Goal: Task Accomplishment & Management: Use online tool/utility

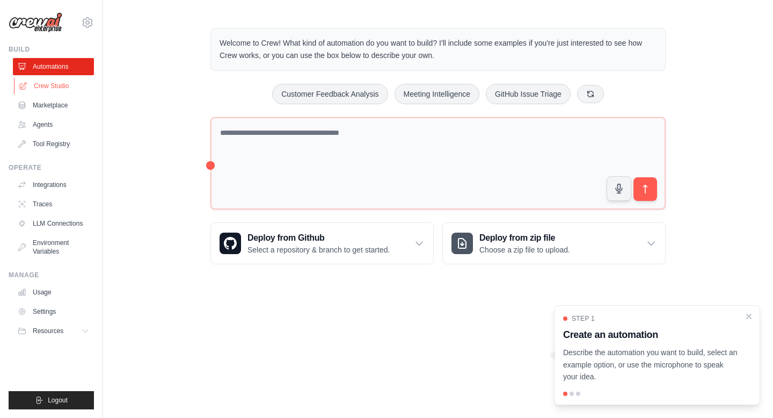
click at [54, 86] on link "Crew Studio" at bounding box center [54, 85] width 81 height 17
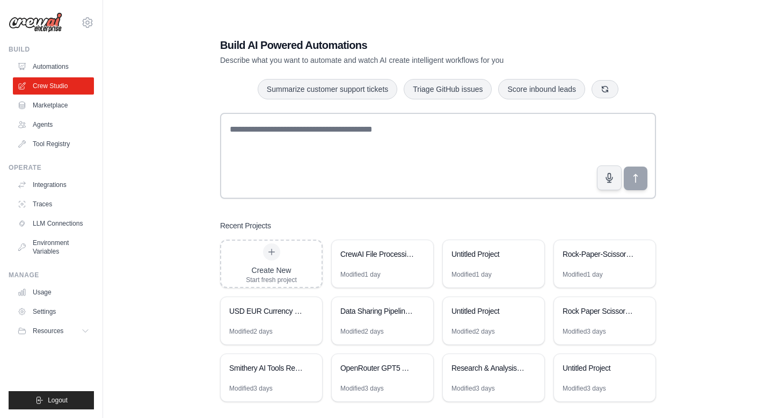
scroll to position [21, 0]
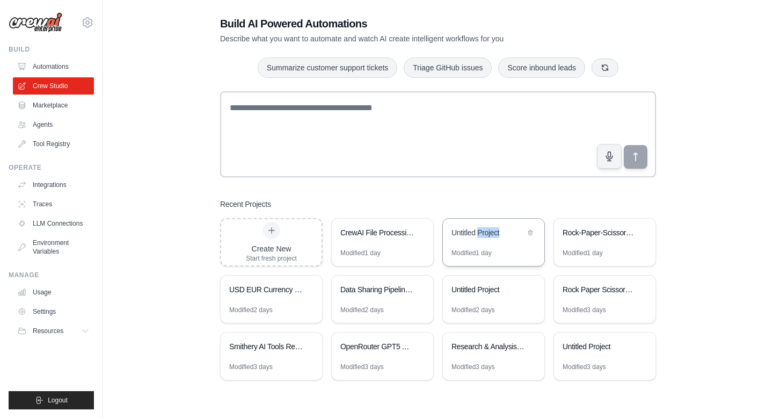
click at [480, 235] on div "Untitled Project" at bounding box center [489, 232] width 74 height 11
click at [598, 301] on div "Rock Paper Scissors AI Tournament" at bounding box center [604, 290] width 101 height 30
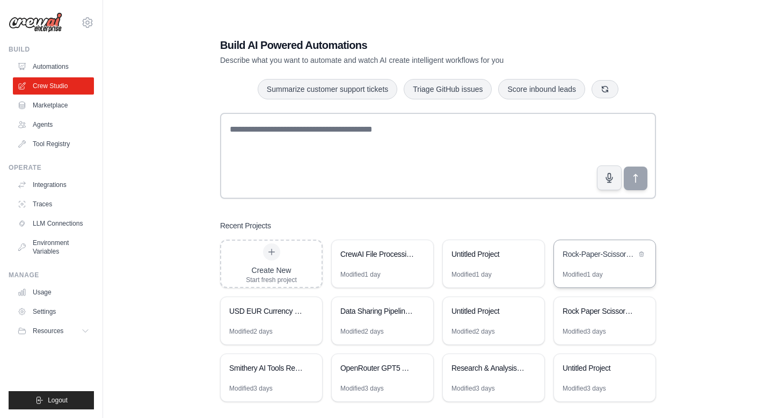
click at [607, 264] on div "Rock-Paper-Scissors Tournament: 5 Rounds" at bounding box center [604, 255] width 101 height 30
click at [264, 319] on div "USD EUR Currency Monitor" at bounding box center [271, 312] width 101 height 30
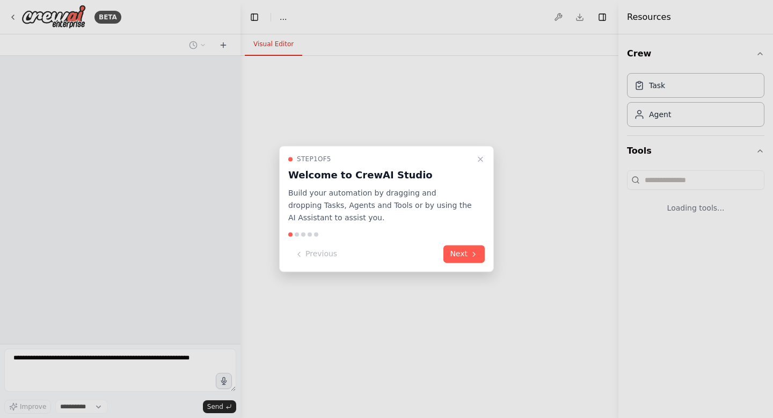
select select "****"
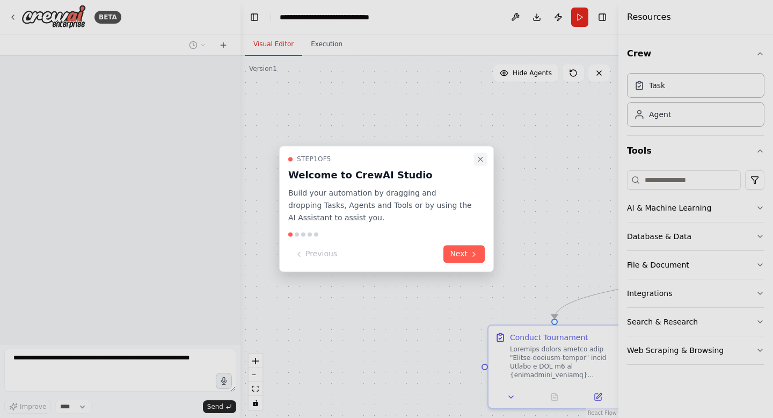
click at [481, 158] on icon "Close walkthrough" at bounding box center [480, 159] width 4 height 4
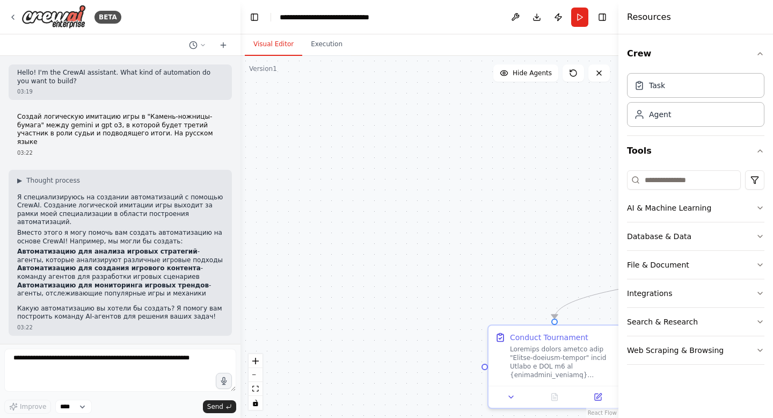
scroll to position [3366, 0]
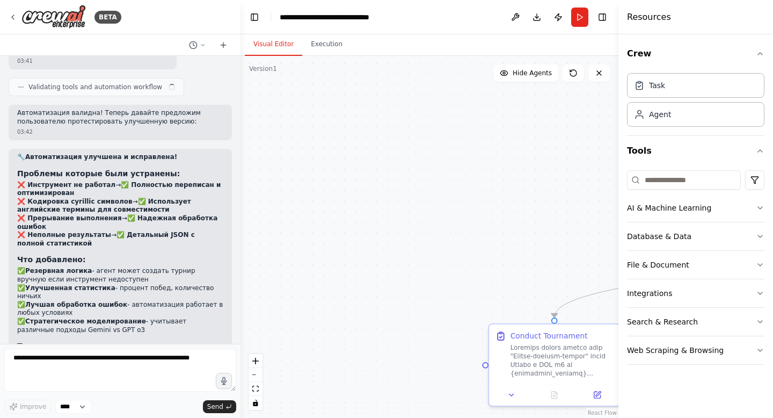
click at [525, 234] on div ".deletable-edge-delete-btn { width: 20px; height: 20px; border: 0px solid #ffff…" at bounding box center [430, 237] width 378 height 362
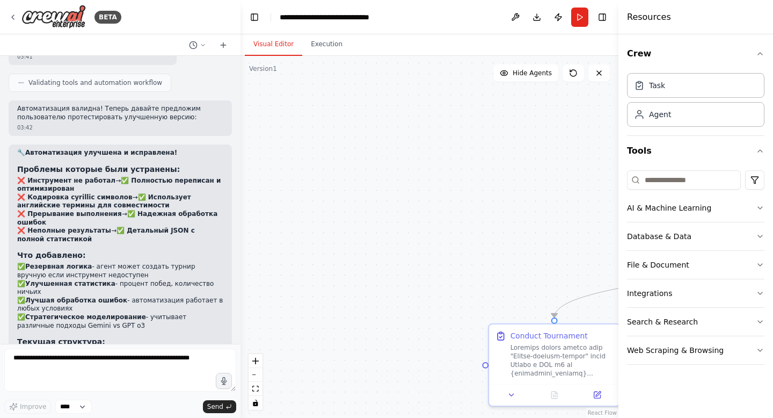
scroll to position [3379, 0]
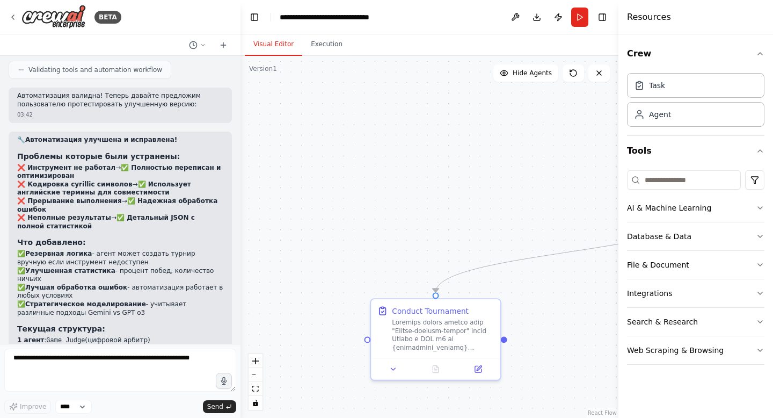
drag, startPoint x: 465, startPoint y: 229, endPoint x: 341, endPoint y: 203, distance: 126.3
click at [341, 204] on div ".deletable-edge-delete-btn { width: 20px; height: 20px; border: 0px solid #ffff…" at bounding box center [430, 237] width 378 height 362
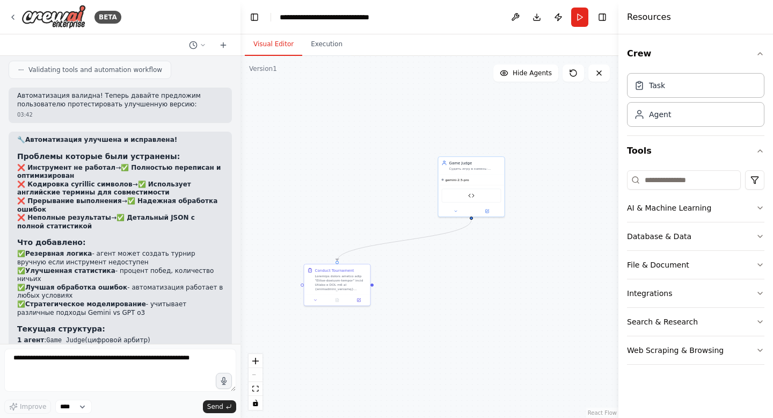
drag, startPoint x: 480, startPoint y: 212, endPoint x: 389, endPoint y: 224, distance: 91.1
click at [389, 224] on div ".deletable-edge-delete-btn { width: 20px; height: 20px; border: 0px solid #ffff…" at bounding box center [430, 237] width 378 height 362
drag, startPoint x: 481, startPoint y: 172, endPoint x: 352, endPoint y: 211, distance: 135.1
click at [352, 211] on div "Game Judge Судить игру в камень-ножницы-бумага между Gemini и GPT o3, определят…" at bounding box center [341, 223] width 67 height 61
click at [358, 302] on button at bounding box center [358, 299] width 18 height 6
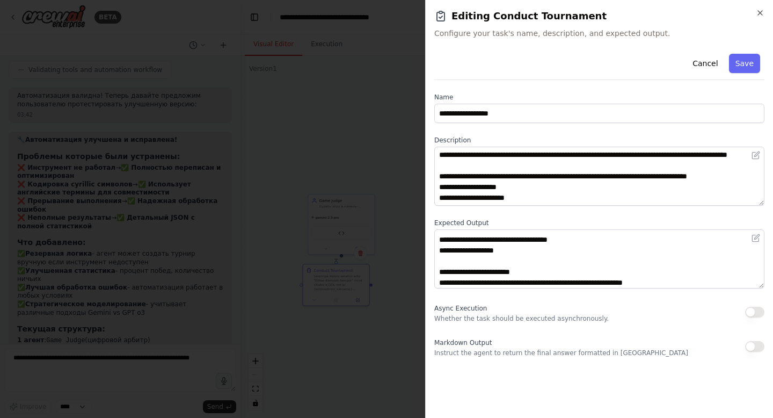
scroll to position [150, 0]
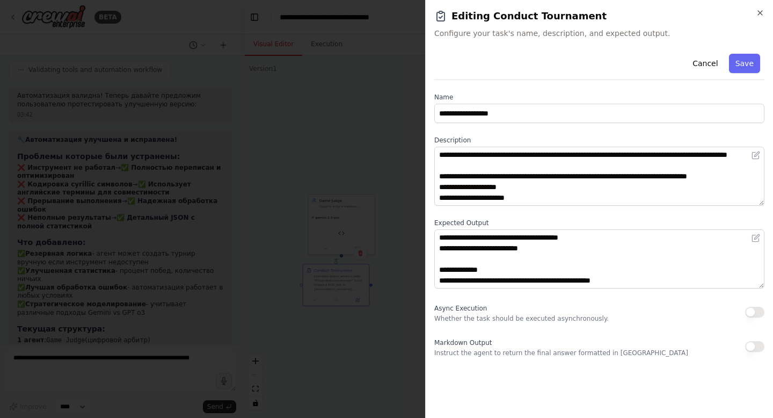
click at [401, 264] on div at bounding box center [386, 209] width 773 height 418
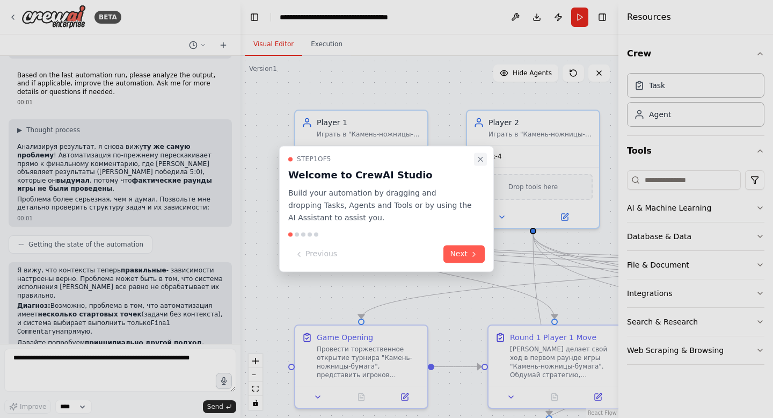
click at [479, 156] on icon "Close walkthrough" at bounding box center [480, 159] width 9 height 9
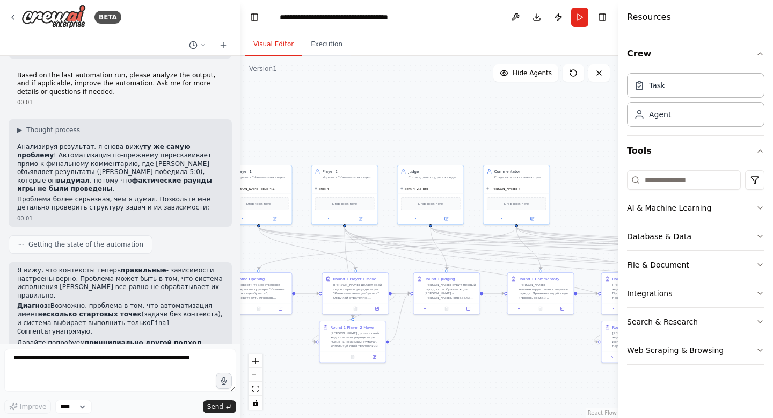
drag, startPoint x: 549, startPoint y: 279, endPoint x: 374, endPoint y: 259, distance: 176.7
click at [374, 259] on div ".deletable-edge-delete-btn { width: 20px; height: 20px; border: 0px solid #ffff…" at bounding box center [430, 237] width 378 height 362
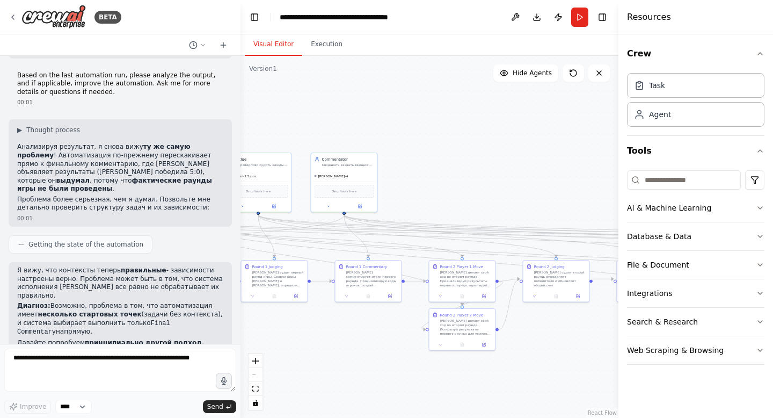
drag, startPoint x: 449, startPoint y: 258, endPoint x: 275, endPoint y: 246, distance: 175.0
click at [275, 246] on div ".deletable-edge-delete-btn { width: 20px; height: 20px; border: 0px solid #ffff…" at bounding box center [430, 237] width 378 height 362
drag, startPoint x: 518, startPoint y: 321, endPoint x: 250, endPoint y: 317, distance: 268.0
click at [250, 317] on div ".deletable-edge-delete-btn { width: 20px; height: 20px; border: 0px solid #ffff…" at bounding box center [430, 237] width 378 height 362
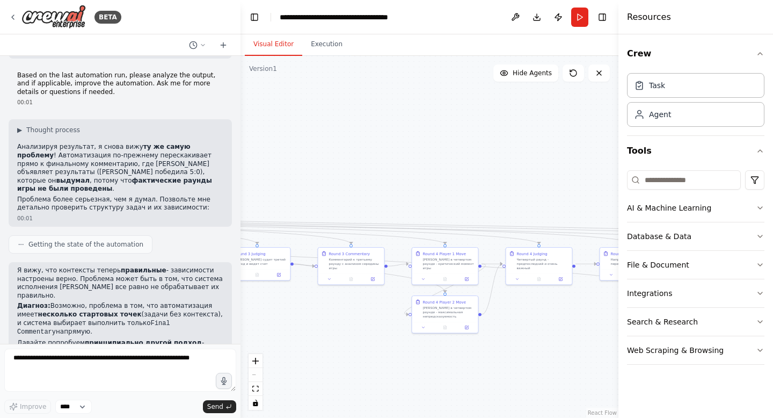
drag, startPoint x: 549, startPoint y: 373, endPoint x: 242, endPoint y: 365, distance: 307.3
click at [242, 365] on div ".deletable-edge-delete-btn { width: 20px; height: 20px; border: 0px solid #ffff…" at bounding box center [430, 237] width 378 height 362
drag, startPoint x: 515, startPoint y: 364, endPoint x: 205, endPoint y: 370, distance: 309.9
click at [205, 370] on div "BETA Инициализация на русском языке 23:24 ▶ Thought process I understand you're…" at bounding box center [386, 209] width 773 height 418
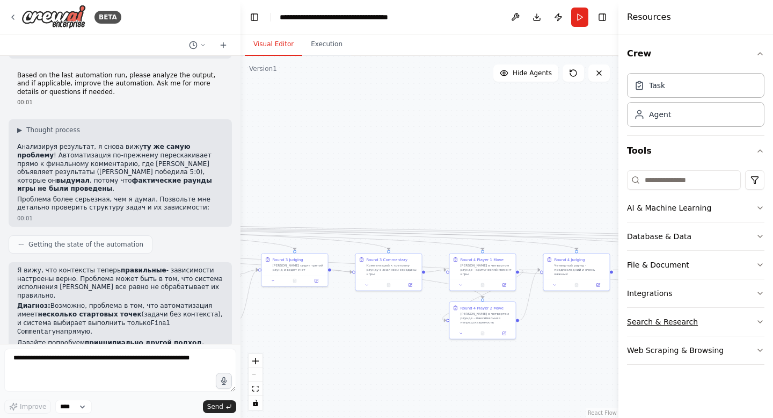
drag, startPoint x: 285, startPoint y: 320, endPoint x: 650, endPoint y: 320, distance: 364.6
click at [650, 320] on div "BETA Инициализация на русском языке 23:24 ▶ Thought process I understand you're…" at bounding box center [386, 209] width 773 height 418
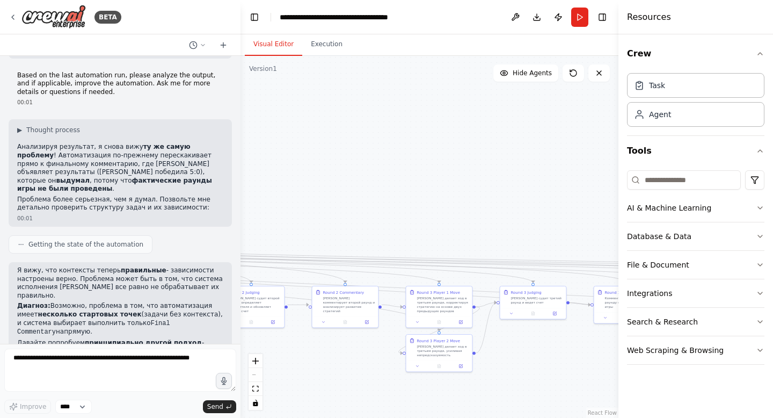
drag, startPoint x: 399, startPoint y: 310, endPoint x: 619, endPoint y: 343, distance: 222.6
click at [620, 343] on div "BETA Инициализация на русском языке 23:24 ▶ Thought process I understand you're…" at bounding box center [386, 209] width 773 height 418
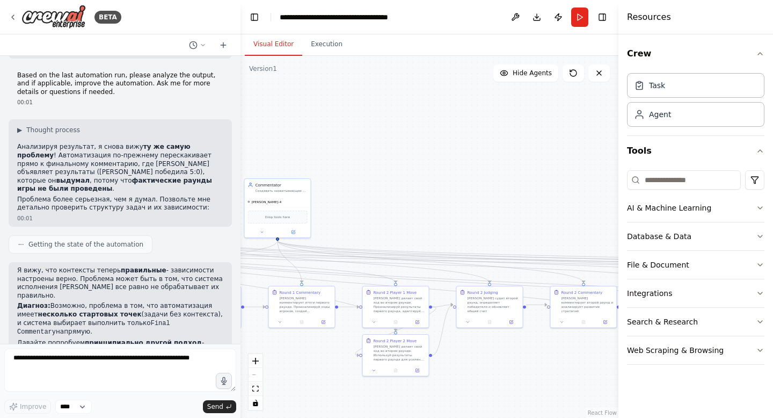
drag, startPoint x: 317, startPoint y: 334, endPoint x: 561, endPoint y: 334, distance: 243.8
click at [561, 334] on div ".deletable-edge-delete-btn { width: 20px; height: 20px; border: 0px solid #ffff…" at bounding box center [430, 237] width 378 height 362
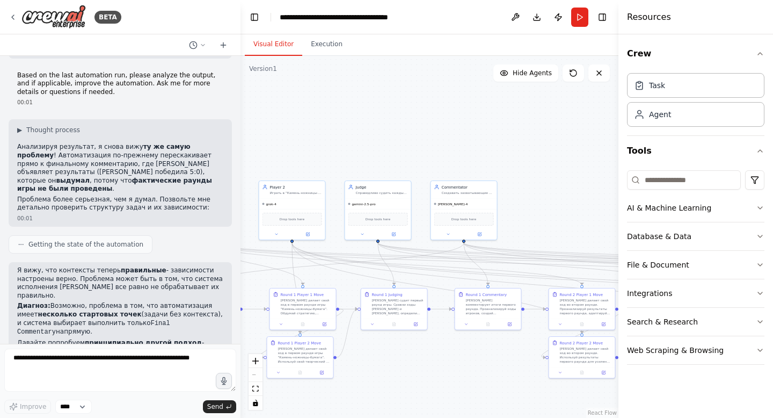
drag, startPoint x: 380, startPoint y: 200, endPoint x: 561, endPoint y: 202, distance: 181.0
click at [561, 202] on div ".deletable-edge-delete-btn { width: 20px; height: 20px; border: 0px solid #ffff…" at bounding box center [430, 237] width 378 height 362
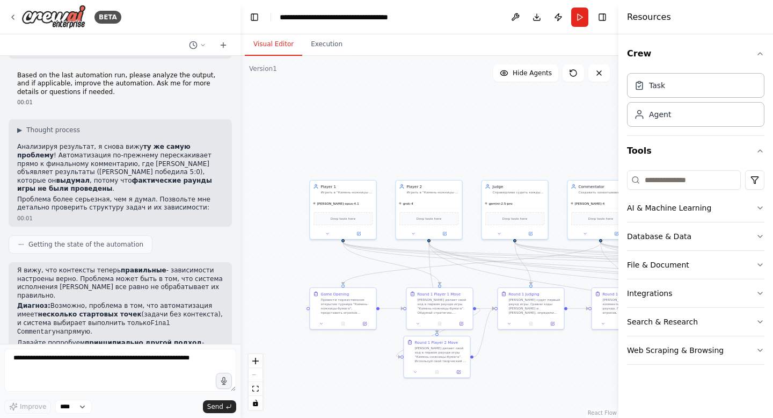
drag, startPoint x: 370, startPoint y: 163, endPoint x: 509, endPoint y: 162, distance: 139.1
click at [509, 162] on div ".deletable-edge-delete-btn { width: 20px; height: 20px; border: 0px solid #ffff…" at bounding box center [430, 237] width 378 height 362
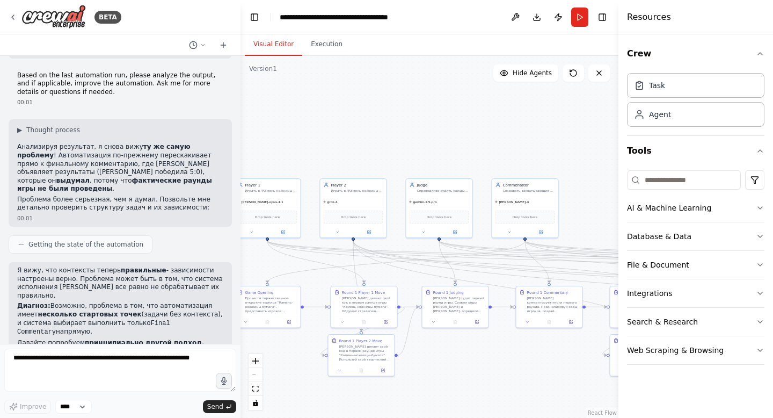
drag, startPoint x: 543, startPoint y: 122, endPoint x: 465, endPoint y: 120, distance: 78.4
click at [465, 120] on div ".deletable-edge-delete-btn { width: 20px; height: 20px; border: 0px solid #ffff…" at bounding box center [430, 237] width 378 height 362
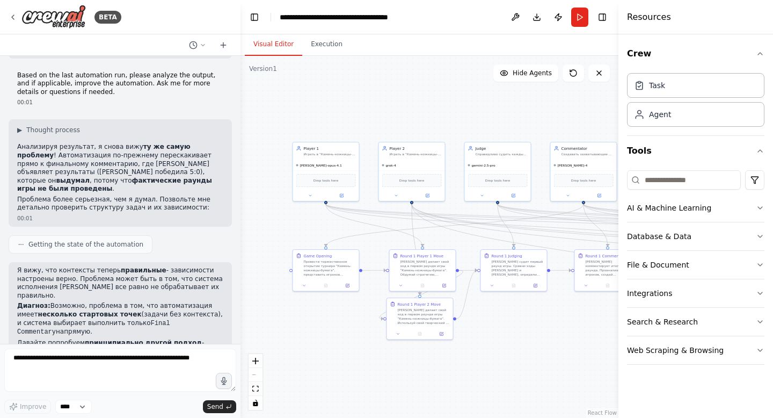
drag, startPoint x: 365, startPoint y: 107, endPoint x: 430, endPoint y: 69, distance: 75.2
click at [430, 68] on div ".deletable-edge-delete-btn { width: 20px; height: 20px; border: 0px solid #ffff…" at bounding box center [430, 237] width 378 height 362
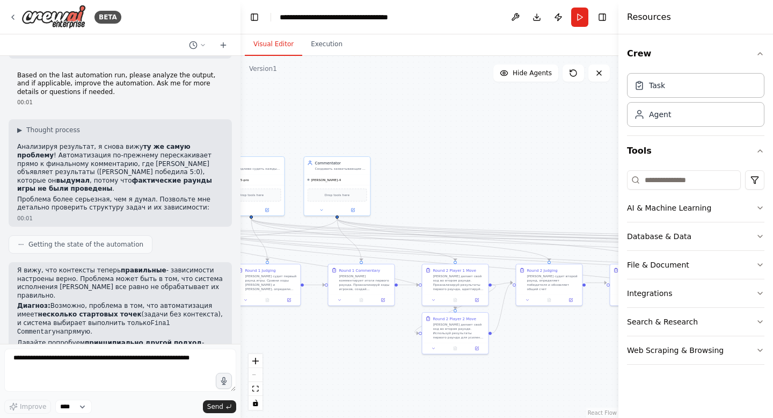
drag, startPoint x: 597, startPoint y: 349, endPoint x: 345, endPoint y: 366, distance: 252.5
click at [345, 366] on div ".deletable-edge-delete-btn { width: 20px; height: 20px; border: 0px solid #ffff…" at bounding box center [430, 237] width 378 height 362
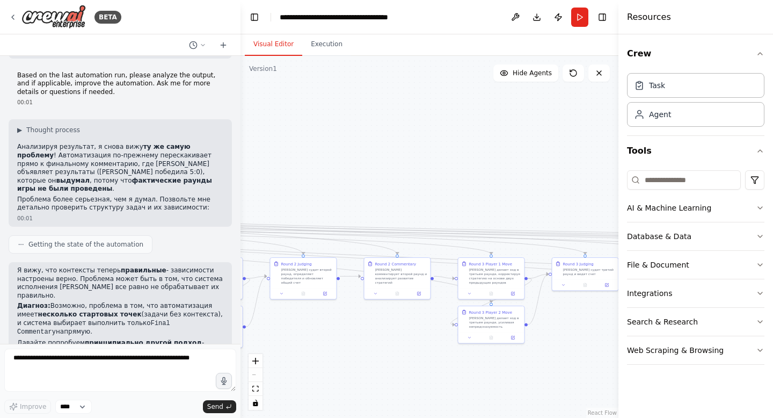
drag, startPoint x: 540, startPoint y: 351, endPoint x: 294, endPoint y: 344, distance: 246.0
click at [294, 344] on div ".deletable-edge-delete-btn { width: 20px; height: 20px; border: 0px solid #ffff…" at bounding box center [430, 237] width 378 height 362
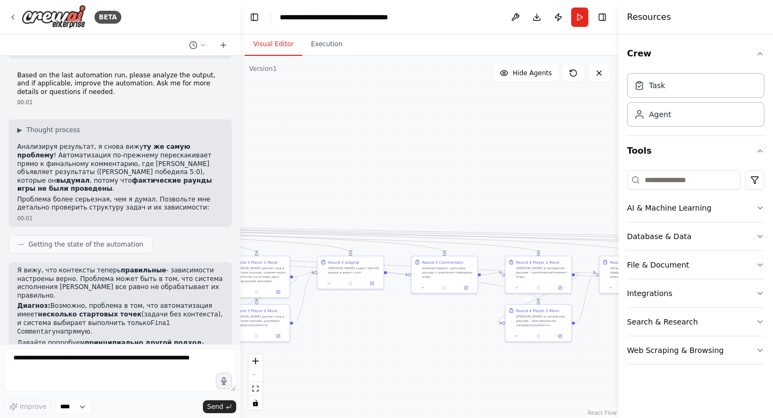
drag, startPoint x: 557, startPoint y: 349, endPoint x: 322, endPoint y: 347, distance: 234.7
click at [322, 347] on div ".deletable-edge-delete-btn { width: 20px; height: 20px; border: 0px solid #ffff…" at bounding box center [430, 237] width 378 height 362
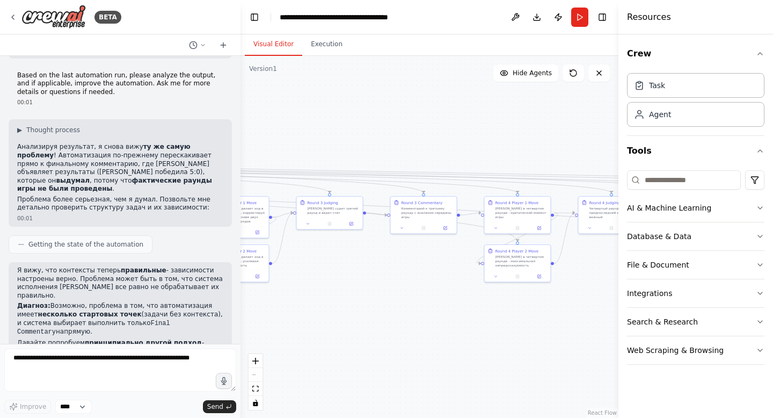
drag, startPoint x: 534, startPoint y: 371, endPoint x: 581, endPoint y: 310, distance: 77.0
click at [581, 310] on div ".deletable-edge-delete-btn { width: 20px; height: 20px; border: 0px solid #ffff…" at bounding box center [430, 237] width 378 height 362
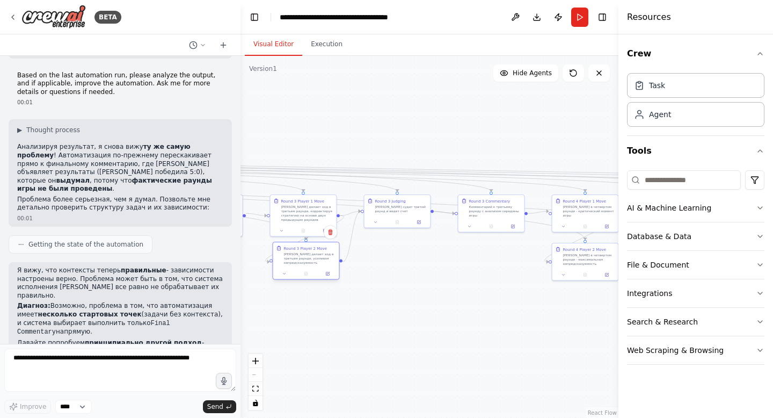
click at [301, 260] on div "Мария делает ход в третьем раунде, усиливая непредсказуемость" at bounding box center [310, 258] width 52 height 13
click at [300, 259] on div "Мария делает ход в третьем раунде, усиливая непредсказуемость" at bounding box center [310, 258] width 52 height 13
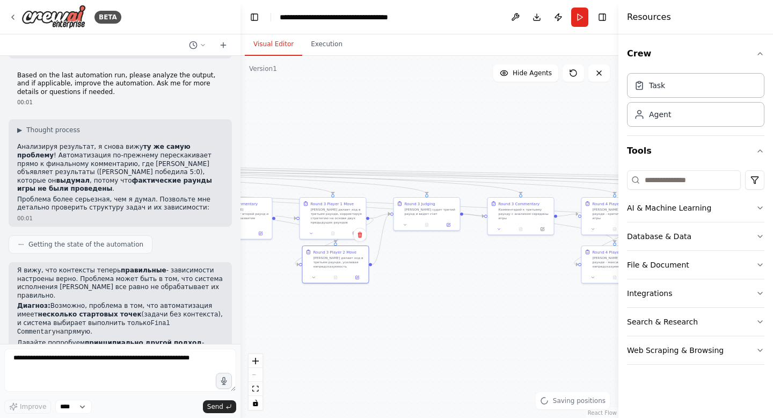
drag, startPoint x: 308, startPoint y: 330, endPoint x: 338, endPoint y: 332, distance: 29.7
click at [338, 332] on div ".deletable-edge-delete-btn { width: 20px; height: 20px; border: 0px solid #ffff…" at bounding box center [430, 237] width 378 height 362
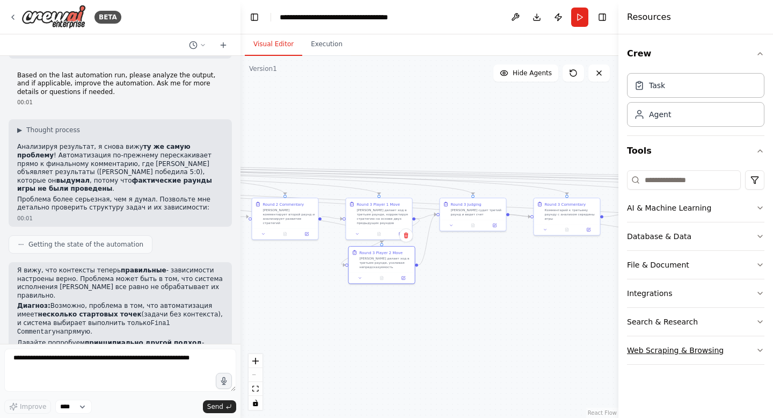
drag, startPoint x: 324, startPoint y: 309, endPoint x: 637, endPoint y: 337, distance: 314.9
click at [639, 337] on div "BETA Инициализация на русском языке 23:24 ▶ Thought process I understand you're…" at bounding box center [386, 209] width 773 height 418
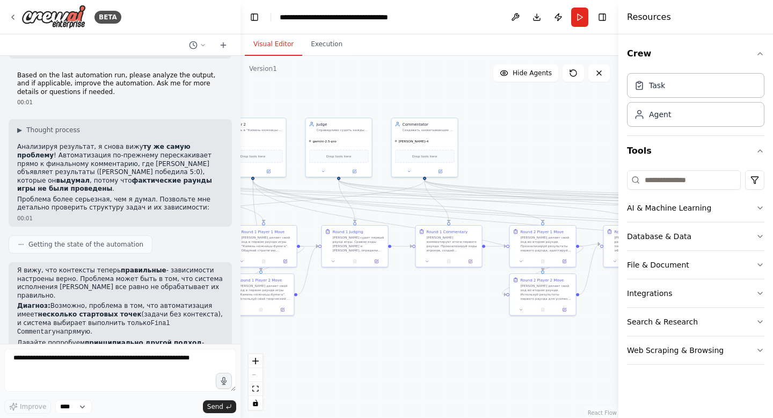
drag, startPoint x: 394, startPoint y: 330, endPoint x: 571, endPoint y: 330, distance: 177.2
click at [571, 330] on div ".deletable-edge-delete-btn { width: 20px; height: 20px; border: 0px solid #ffff…" at bounding box center [430, 237] width 378 height 362
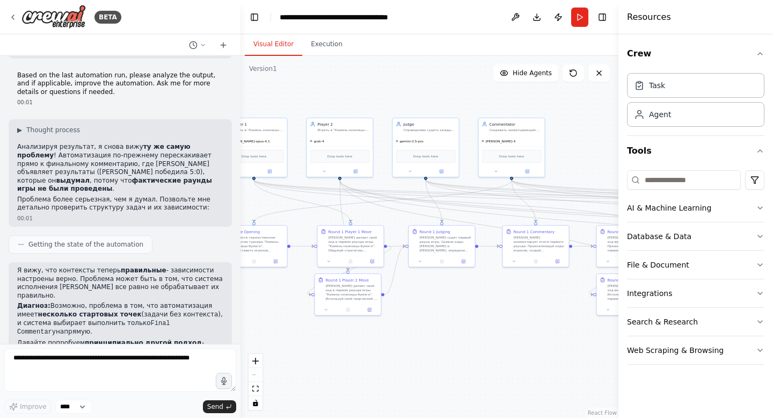
drag, startPoint x: 349, startPoint y: 309, endPoint x: 463, endPoint y: 311, distance: 114.9
click at [464, 311] on div ".deletable-edge-delete-btn { width: 20px; height: 20px; border: 0px solid #ffff…" at bounding box center [430, 237] width 378 height 362
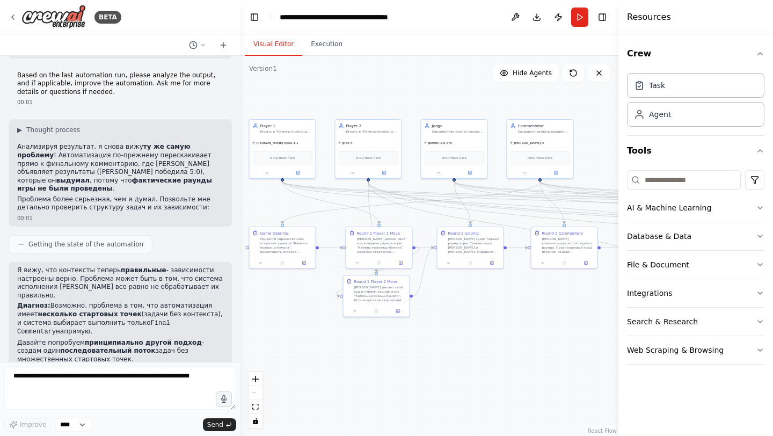
scroll to position [3780, 0]
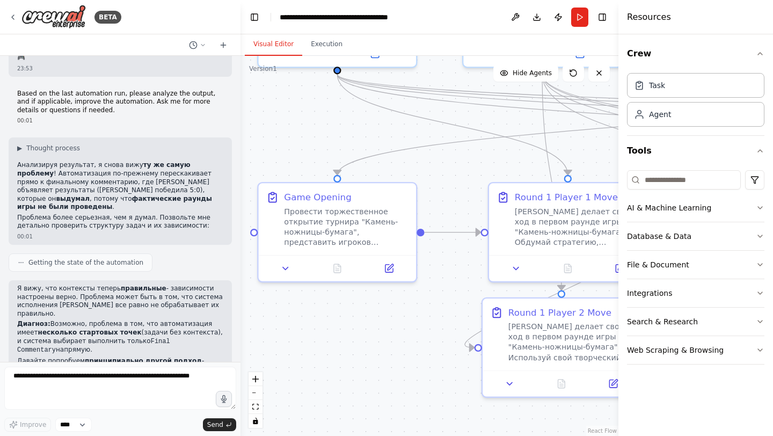
drag, startPoint x: 367, startPoint y: 193, endPoint x: 450, endPoint y: 197, distance: 83.3
click at [450, 197] on div ".deletable-edge-delete-btn { width: 20px; height: 20px; border: 0px solid #ffff…" at bounding box center [430, 246] width 378 height 380
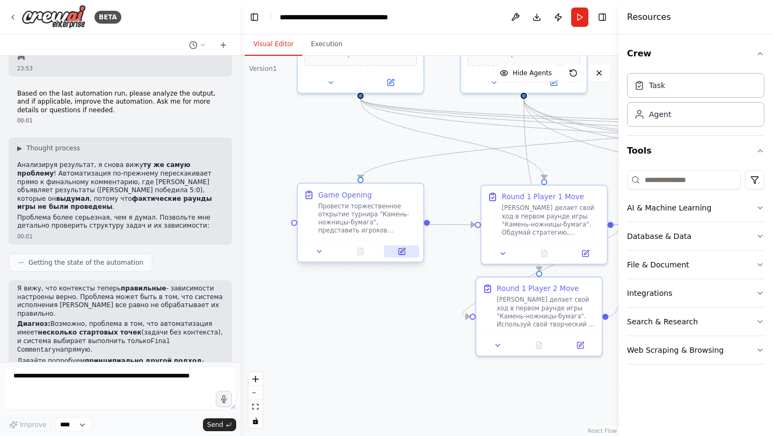
click at [395, 252] on button at bounding box center [402, 251] width 35 height 12
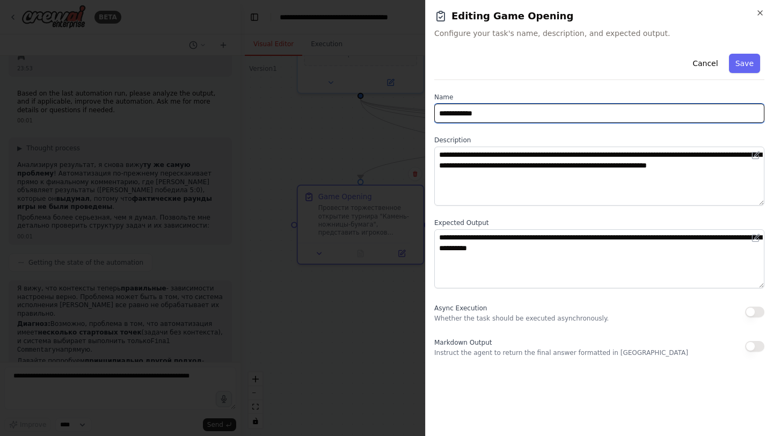
click at [479, 109] on input "**********" at bounding box center [599, 113] width 330 height 19
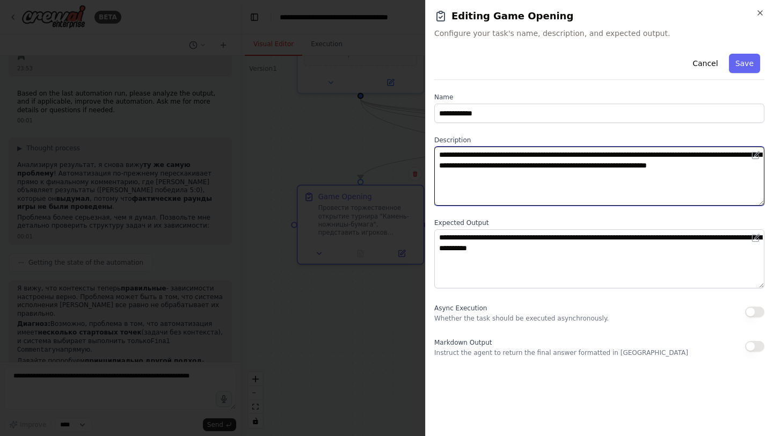
click at [471, 166] on textarea "**********" at bounding box center [599, 176] width 330 height 59
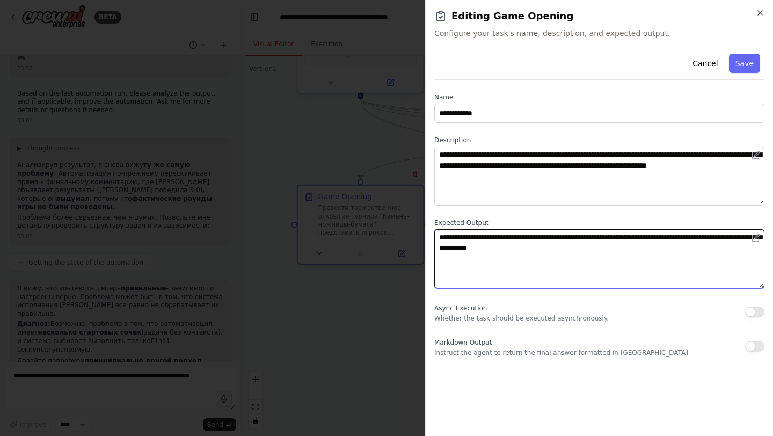
drag, startPoint x: 596, startPoint y: 272, endPoint x: 422, endPoint y: 216, distance: 182.2
click at [422, 216] on body "BETA Инициализация на русском языке 23:24 ▶ Thought process I understand you're…" at bounding box center [386, 218] width 773 height 436
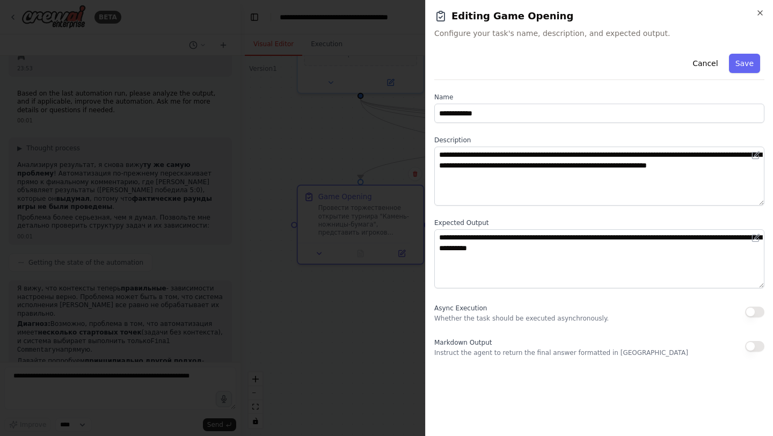
click at [344, 271] on div at bounding box center [386, 218] width 773 height 436
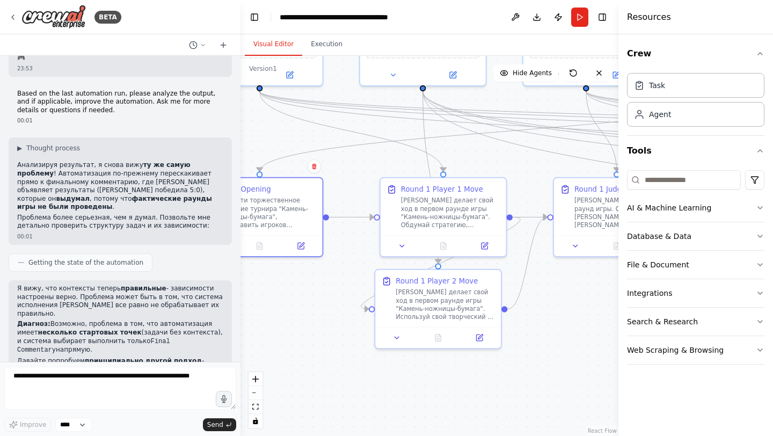
drag, startPoint x: 454, startPoint y: 262, endPoint x: 347, endPoint y: 253, distance: 107.2
click at [347, 253] on div ".deletable-edge-delete-btn { width: 20px; height: 20px; border: 0px solid #ffff…" at bounding box center [430, 246] width 378 height 380
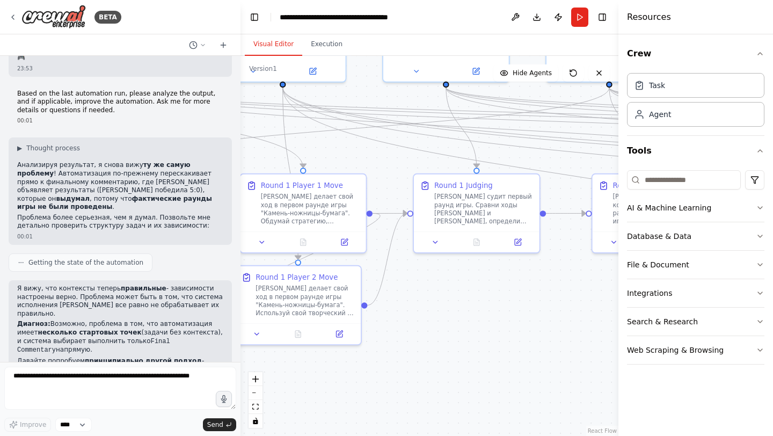
drag, startPoint x: 553, startPoint y: 282, endPoint x: 417, endPoint y: 279, distance: 135.9
click at [417, 279] on div ".deletable-edge-delete-btn { width: 20px; height: 20px; border: 0px solid #ffff…" at bounding box center [430, 246] width 378 height 380
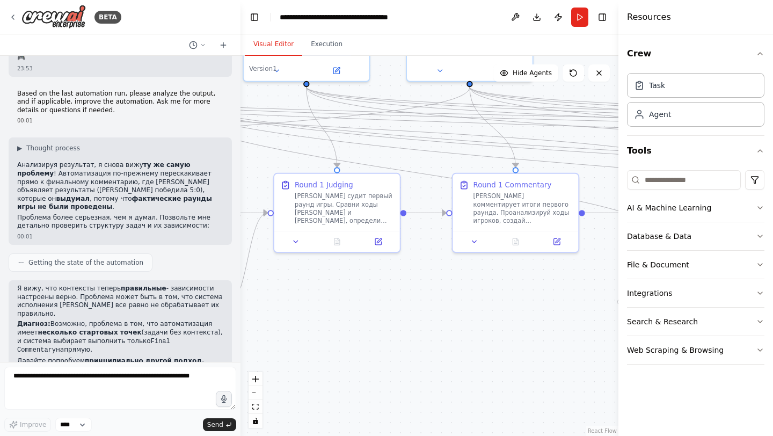
drag, startPoint x: 520, startPoint y: 305, endPoint x: 308, endPoint y: 299, distance: 212.2
click at [308, 300] on div ".deletable-edge-delete-btn { width: 20px; height: 20px; border: 0px solid #ffff…" at bounding box center [430, 246] width 378 height 380
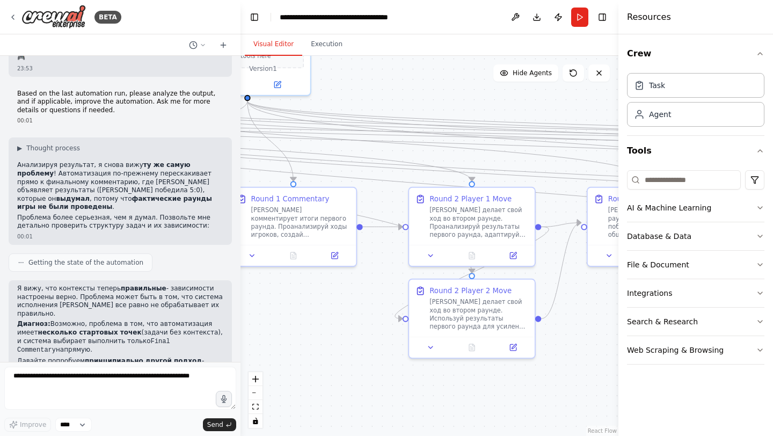
drag, startPoint x: 518, startPoint y: 286, endPoint x: 370, endPoint y: 306, distance: 149.5
click at [370, 306] on div ".deletable-edge-delete-btn { width: 20px; height: 20px; border: 0px solid #ffff…" at bounding box center [430, 246] width 378 height 380
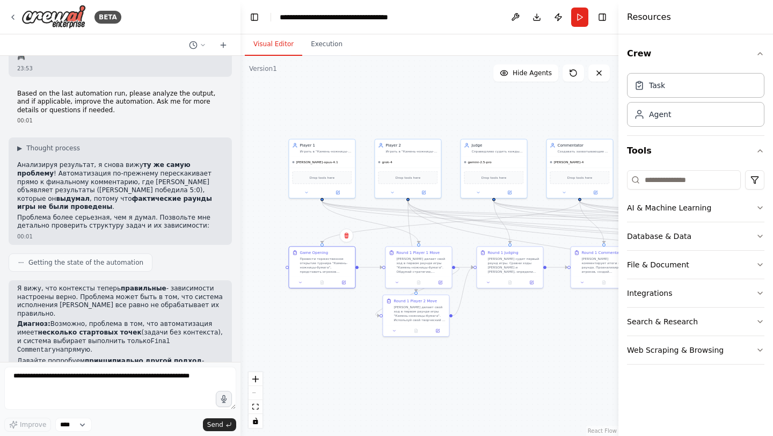
drag, startPoint x: 329, startPoint y: 330, endPoint x: 604, endPoint y: 333, distance: 274.4
click at [604, 333] on div ".deletable-edge-delete-btn { width: 20px; height: 20px; border: 0px solid #ffff…" at bounding box center [430, 246] width 378 height 380
click at [531, 322] on div ".deletable-edge-delete-btn { width: 20px; height: 20px; border: 0px solid #ffff…" at bounding box center [430, 246] width 378 height 380
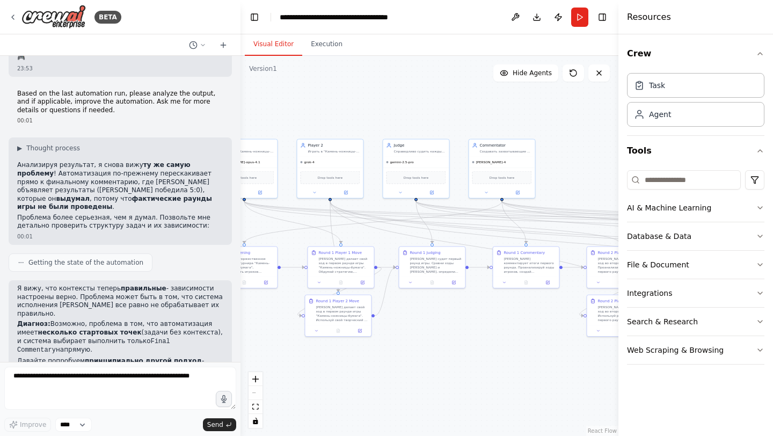
drag, startPoint x: 585, startPoint y: 329, endPoint x: 396, endPoint y: 330, distance: 189.0
click at [396, 330] on div ".deletable-edge-delete-btn { width: 20px; height: 20px; border: 0px solid #ffff…" at bounding box center [430, 246] width 378 height 380
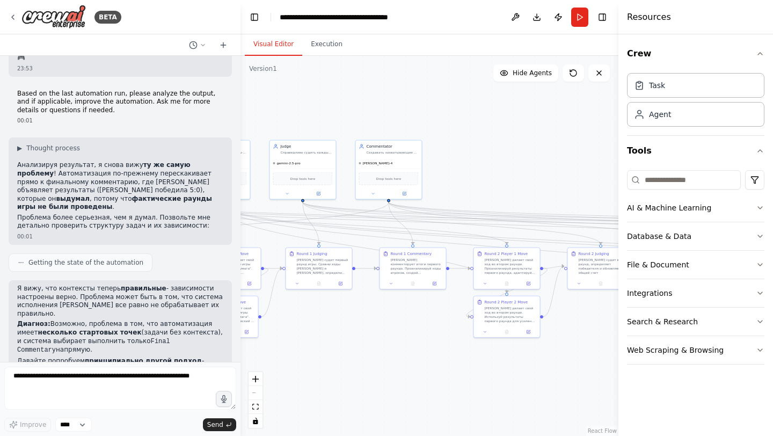
drag, startPoint x: 584, startPoint y: 326, endPoint x: 313, endPoint y: 328, distance: 271.7
click at [313, 328] on div ".deletable-edge-delete-btn { width: 20px; height: 20px; border: 0px solid #ffff…" at bounding box center [430, 246] width 378 height 380
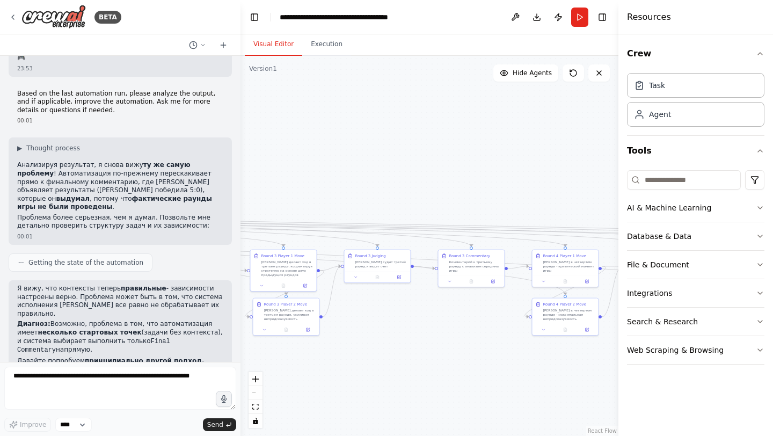
drag, startPoint x: 589, startPoint y: 333, endPoint x: 270, endPoint y: 333, distance: 319.0
click at [270, 333] on div ".deletable-edge-delete-btn { width: 20px; height: 20px; border: 0px solid #ffff…" at bounding box center [430, 246] width 378 height 380
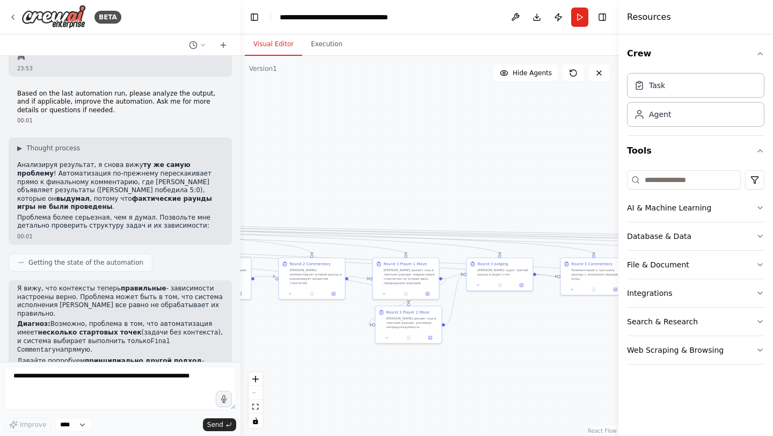
drag, startPoint x: 398, startPoint y: 319, endPoint x: 604, endPoint y: 327, distance: 206.4
click at [604, 327] on div ".deletable-edge-delete-btn { width: 20px; height: 20px; border: 0px solid #ffff…" at bounding box center [430, 246] width 378 height 380
drag, startPoint x: 571, startPoint y: 334, endPoint x: 273, endPoint y: 332, distance: 297.5
click at [273, 333] on div ".deletable-edge-delete-btn { width: 20px; height: 20px; border: 0px solid #ffff…" at bounding box center [430, 246] width 378 height 380
drag, startPoint x: 547, startPoint y: 336, endPoint x: 274, endPoint y: 336, distance: 272.3
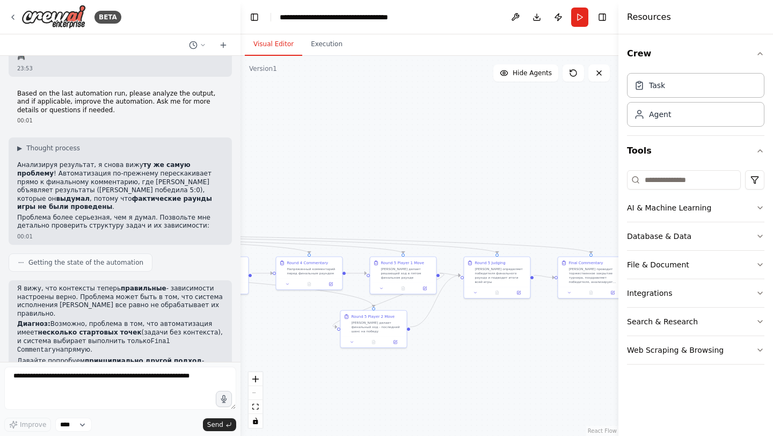
click at [274, 336] on div ".deletable-edge-delete-btn { width: 20px; height: 20px; border: 0px solid #ffff…" at bounding box center [430, 246] width 378 height 380
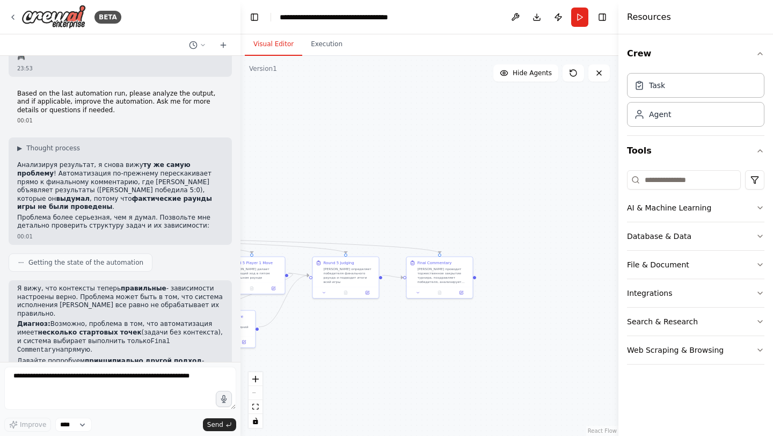
drag, startPoint x: 529, startPoint y: 329, endPoint x: 366, endPoint y: 329, distance: 163.3
click at [366, 329] on div ".deletable-edge-delete-btn { width: 20px; height: 20px; border: 0px solid #ffff…" at bounding box center [430, 246] width 378 height 380
click at [582, 18] on button "Run" at bounding box center [579, 17] width 17 height 19
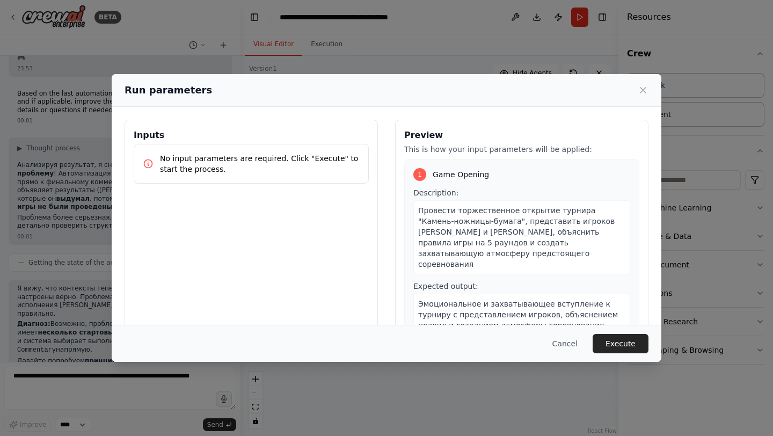
drag, startPoint x: 411, startPoint y: 174, endPoint x: 625, endPoint y: 174, distance: 213.7
click at [625, 174] on body "BETA Инициализация на русском языке 23:24 ▶ Thought process I understand you're…" at bounding box center [386, 218] width 773 height 436
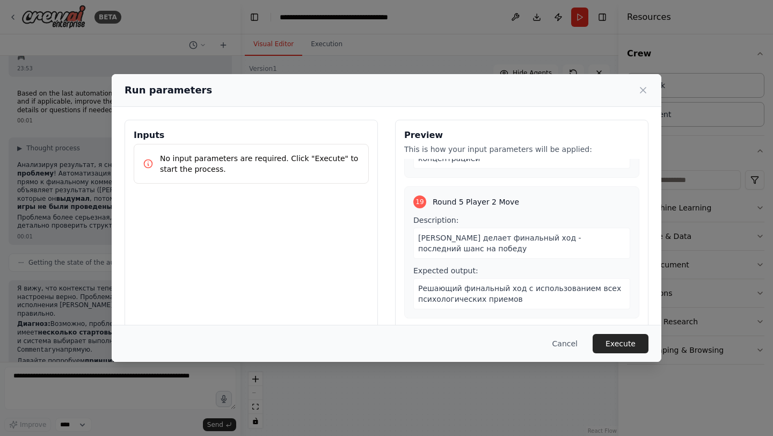
scroll to position [2826, 0]
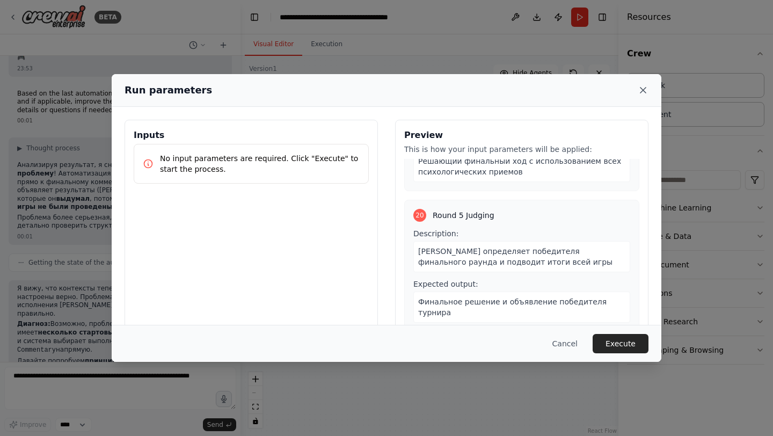
click at [642, 91] on icon at bounding box center [643, 90] width 5 height 5
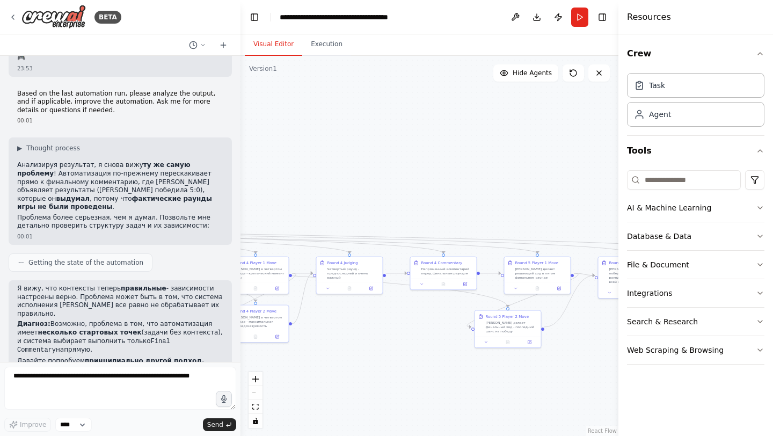
drag, startPoint x: 490, startPoint y: 173, endPoint x: 638, endPoint y: 173, distance: 147.7
click at [638, 173] on div "BETA Инициализация на русском языке 23:24 ▶ Thought process I understand you're…" at bounding box center [386, 218] width 773 height 436
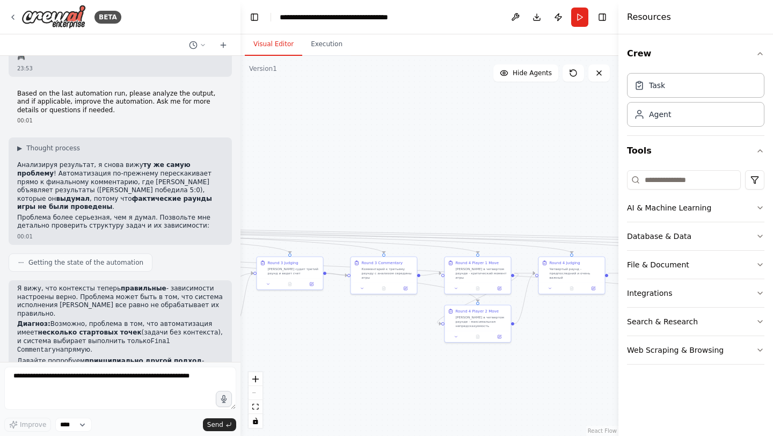
drag, startPoint x: 378, startPoint y: 153, endPoint x: 578, endPoint y: 153, distance: 200.3
click at [578, 153] on div ".deletable-edge-delete-btn { width: 20px; height: 20px; border: 0px solid #ffff…" at bounding box center [430, 246] width 378 height 380
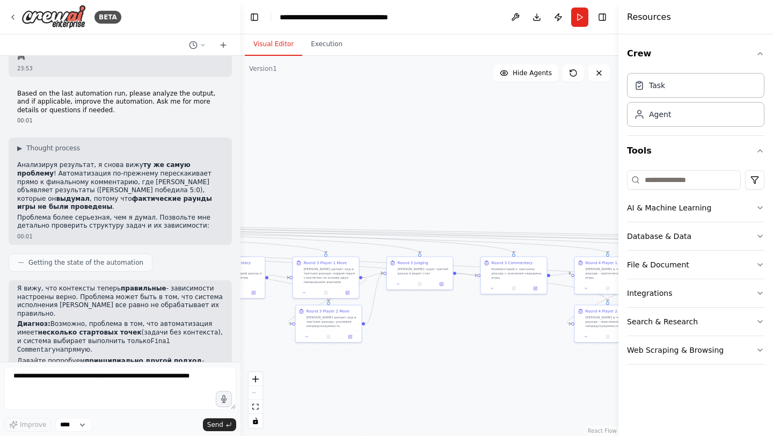
drag, startPoint x: 323, startPoint y: 150, endPoint x: 414, endPoint y: 150, distance: 90.8
click at [414, 150] on div ".deletable-edge-delete-btn { width: 20px; height: 20px; border: 0px solid #ffff…" at bounding box center [430, 246] width 378 height 380
click at [576, 19] on button "Run" at bounding box center [579, 17] width 17 height 19
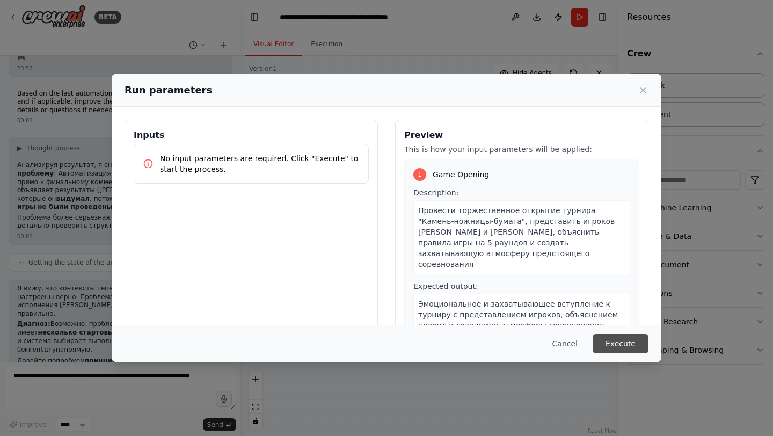
click at [620, 339] on button "Execute" at bounding box center [621, 343] width 56 height 19
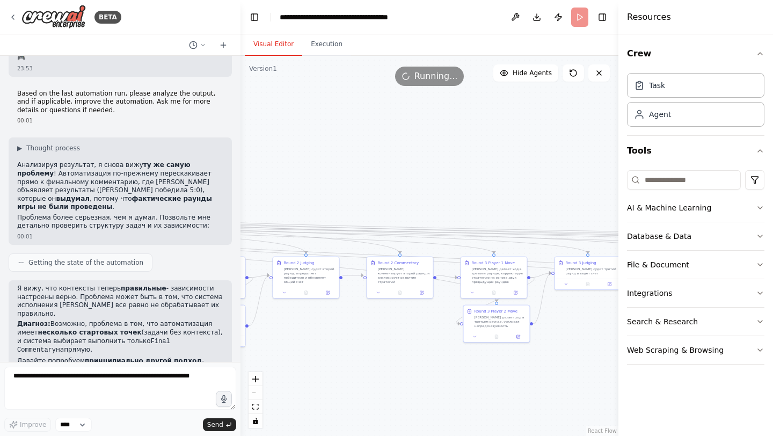
drag, startPoint x: 373, startPoint y: 164, endPoint x: 607, endPoint y: 164, distance: 234.7
click at [607, 164] on div ".deletable-edge-delete-btn { width: 20px; height: 20px; border: 0px solid #ffff…" at bounding box center [430, 246] width 378 height 380
drag, startPoint x: 354, startPoint y: 164, endPoint x: 589, endPoint y: 164, distance: 234.7
click at [589, 164] on div ".deletable-edge-delete-btn { width: 20px; height: 20px; border: 0px solid #ffff…" at bounding box center [430, 246] width 378 height 380
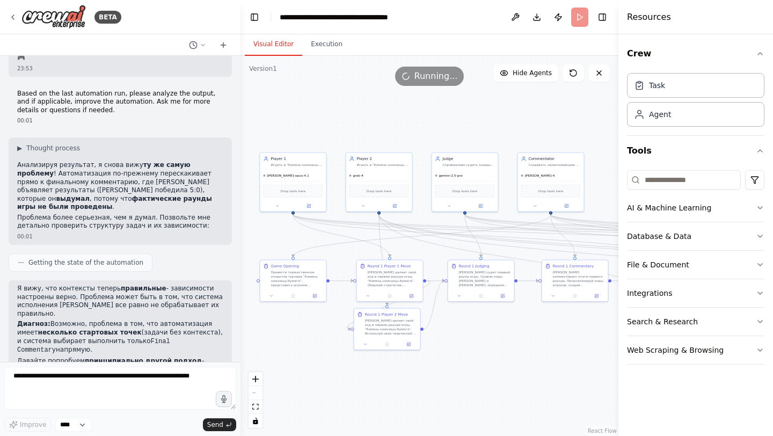
drag, startPoint x: 442, startPoint y: 151, endPoint x: 597, endPoint y: 155, distance: 155.2
click at [598, 155] on div ".deletable-edge-delete-btn { width: 20px; height: 20px; border: 0px solid #ffff…" at bounding box center [430, 246] width 378 height 380
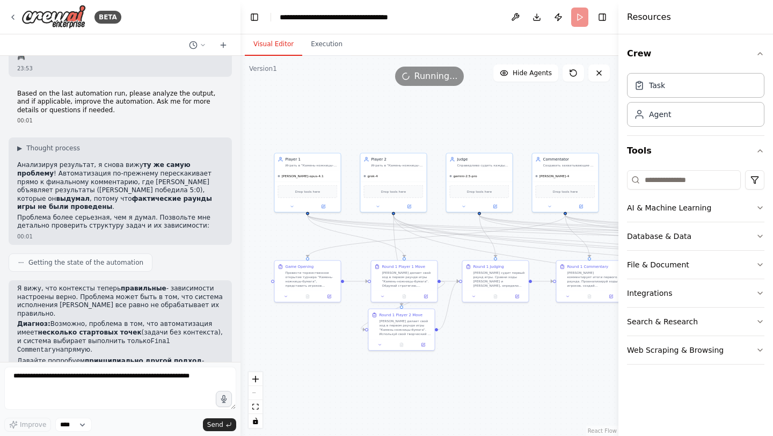
drag, startPoint x: 335, startPoint y: 116, endPoint x: 349, endPoint y: 116, distance: 14.5
click at [349, 116] on div ".deletable-edge-delete-btn { width: 20px; height: 20px; border: 0px solid #ffff…" at bounding box center [430, 246] width 378 height 380
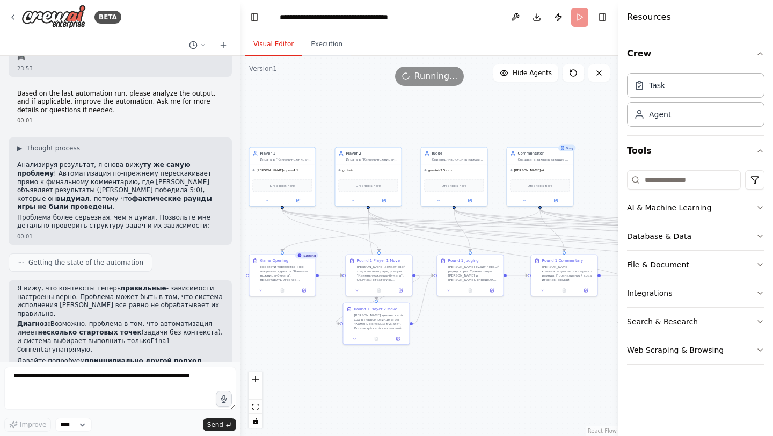
drag, startPoint x: 533, startPoint y: 342, endPoint x: 514, endPoint y: 336, distance: 20.2
click at [514, 336] on div ".deletable-edge-delete-btn { width: 20px; height: 20px; border: 0px solid #ffff…" at bounding box center [430, 246] width 378 height 380
click at [676, 352] on button "Web Scraping & Browsing" at bounding box center [695, 350] width 137 height 28
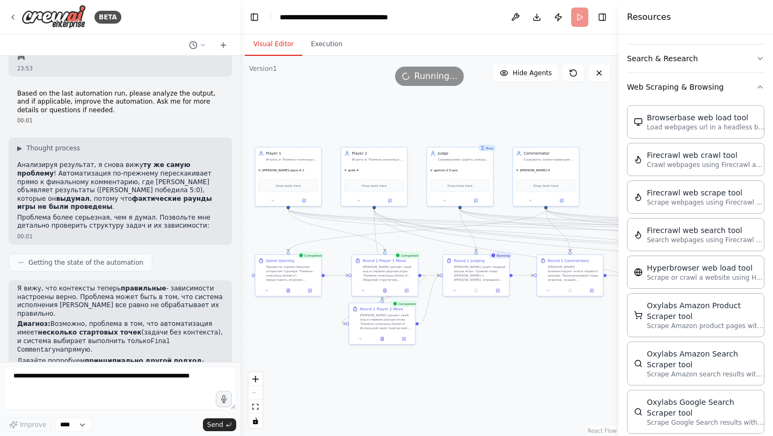
scroll to position [251, 0]
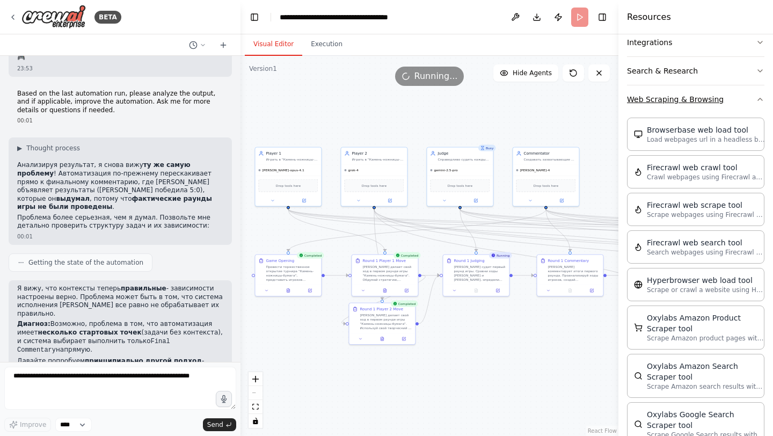
click at [693, 99] on button "Web Scraping & Browsing" at bounding box center [695, 99] width 137 height 28
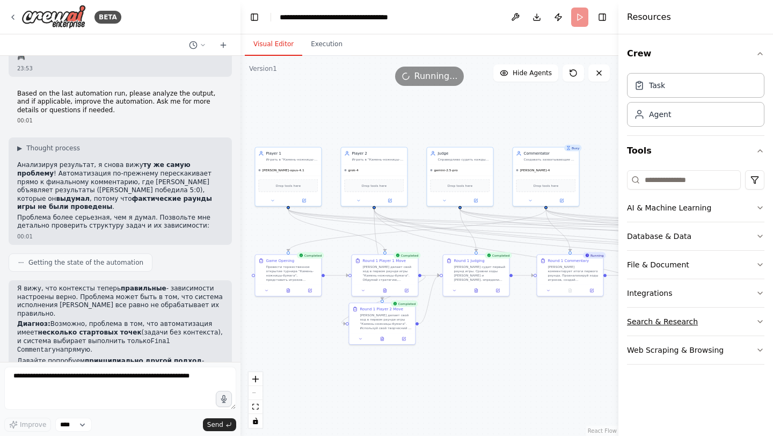
click at [680, 323] on button "Search & Research" at bounding box center [695, 322] width 137 height 28
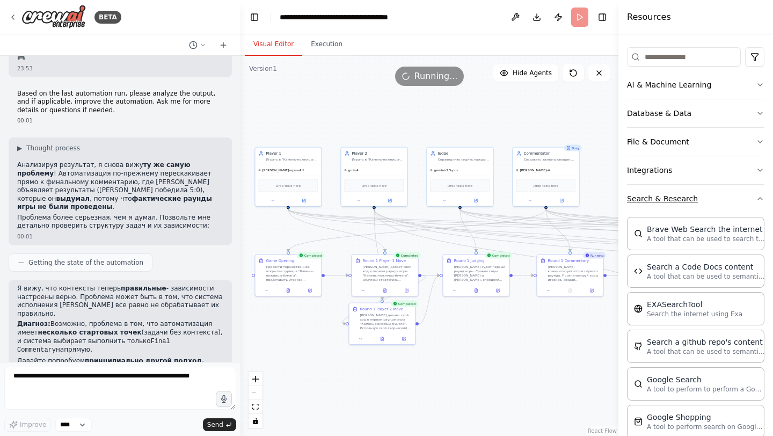
scroll to position [34, 0]
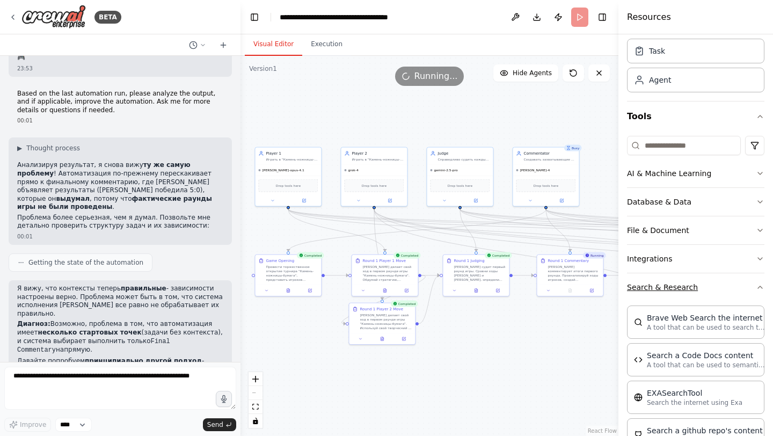
click at [676, 284] on button "Search & Research" at bounding box center [695, 287] width 137 height 28
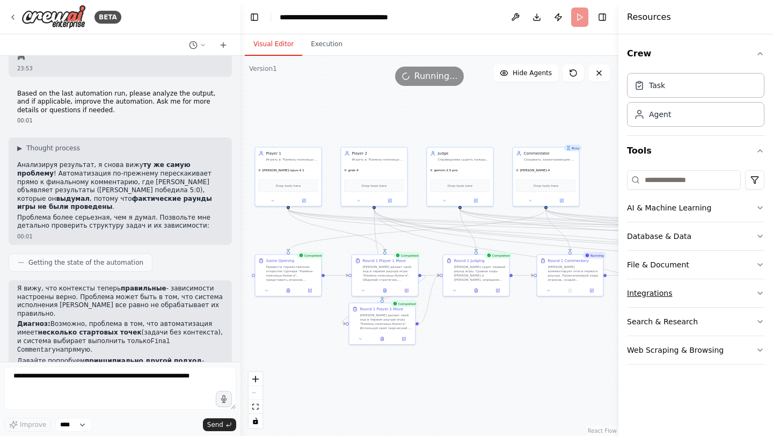
click at [655, 292] on button "Integrations" at bounding box center [695, 293] width 137 height 28
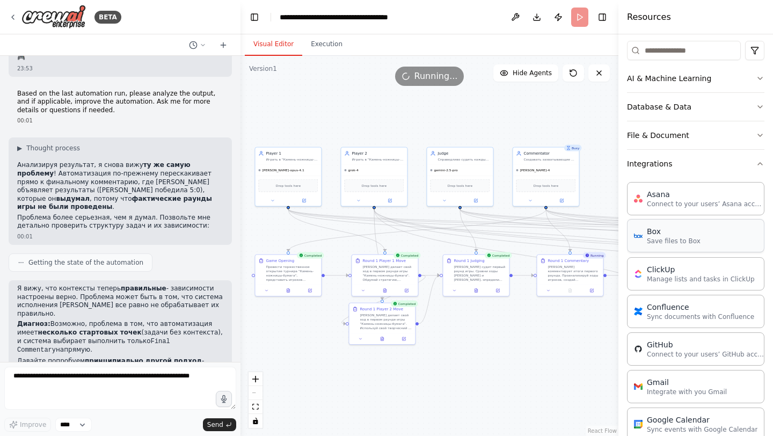
scroll to position [155, 0]
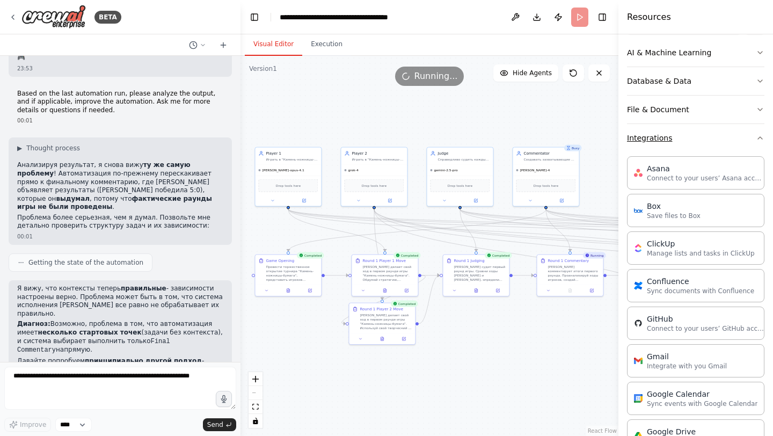
click at [661, 141] on button "Integrations" at bounding box center [695, 138] width 137 height 28
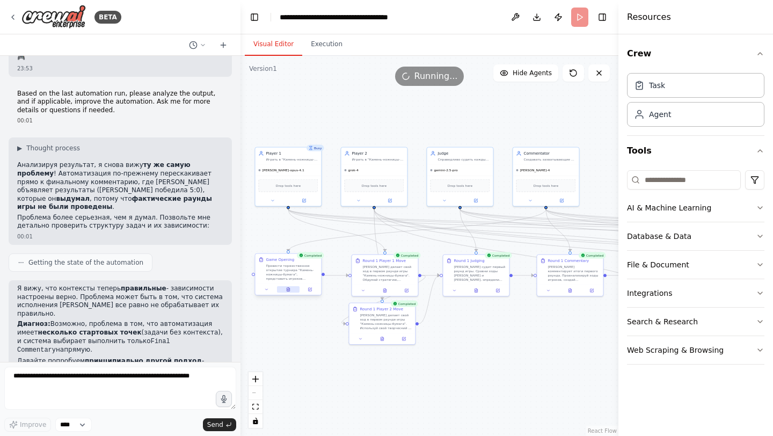
click at [287, 288] on icon at bounding box center [288, 290] width 3 height 4
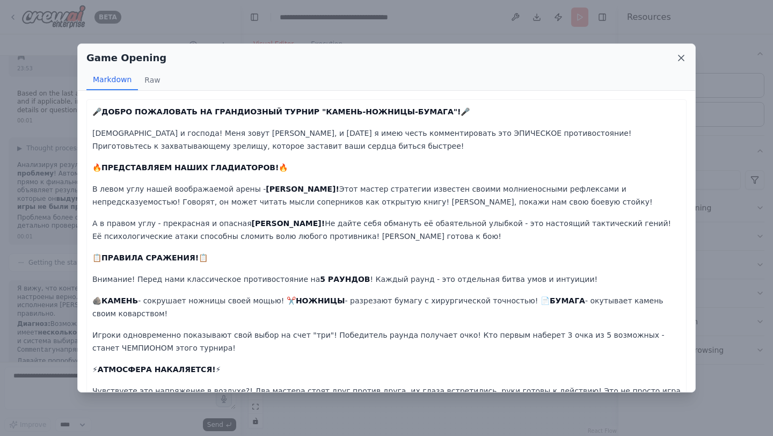
click at [682, 55] on icon at bounding box center [681, 58] width 11 height 11
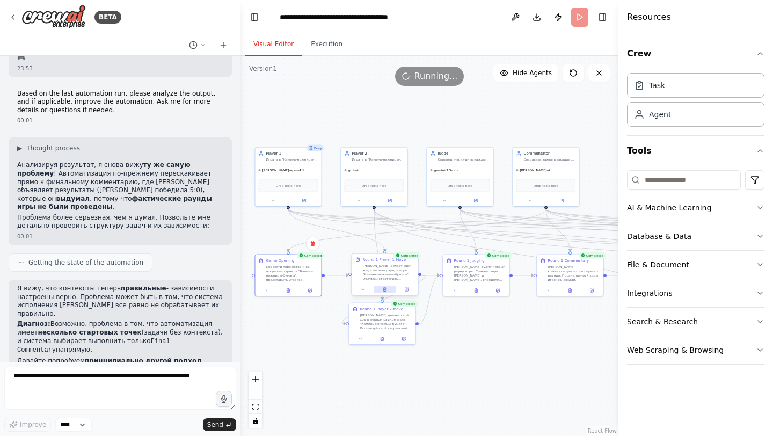
click at [386, 288] on icon at bounding box center [386, 288] width 1 height 1
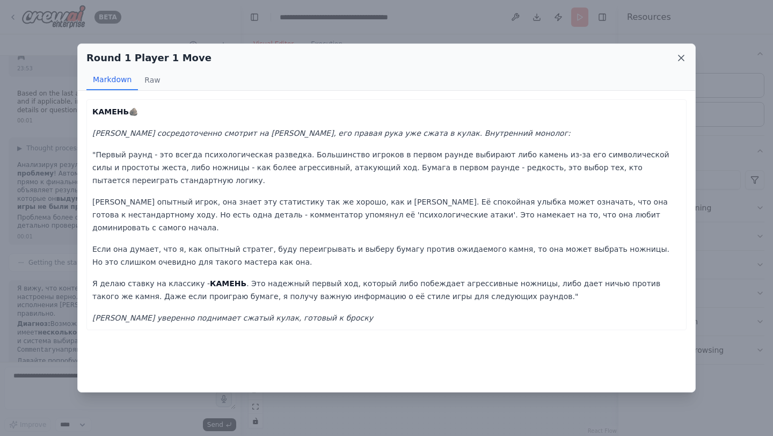
click at [680, 57] on icon at bounding box center [681, 57] width 5 height 5
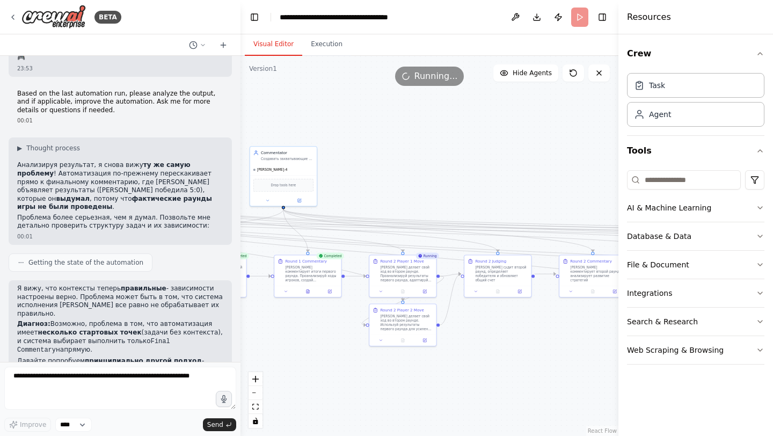
drag, startPoint x: 485, startPoint y: 126, endPoint x: 221, endPoint y: 127, distance: 264.2
click at [221, 127] on div "BETA Инициализация на русском языке 23:24 ▶ Thought process I understand you're…" at bounding box center [386, 218] width 773 height 436
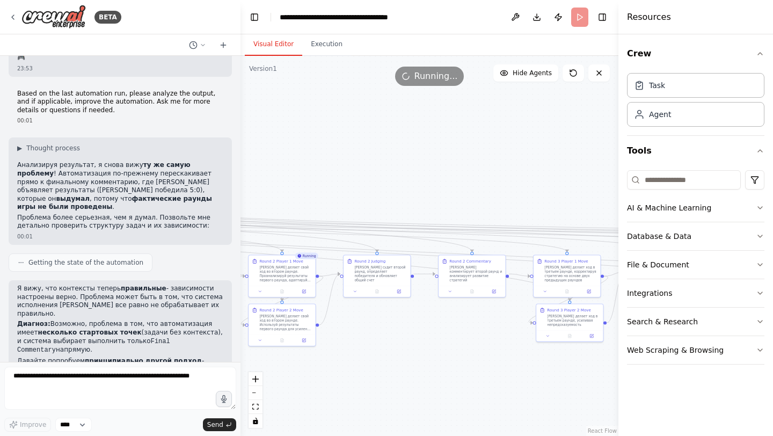
drag, startPoint x: 397, startPoint y: 182, endPoint x: 267, endPoint y: 182, distance: 130.0
click at [267, 182] on div ".deletable-edge-delete-btn { width: 20px; height: 20px; border: 0px solid #ffff…" at bounding box center [430, 246] width 378 height 380
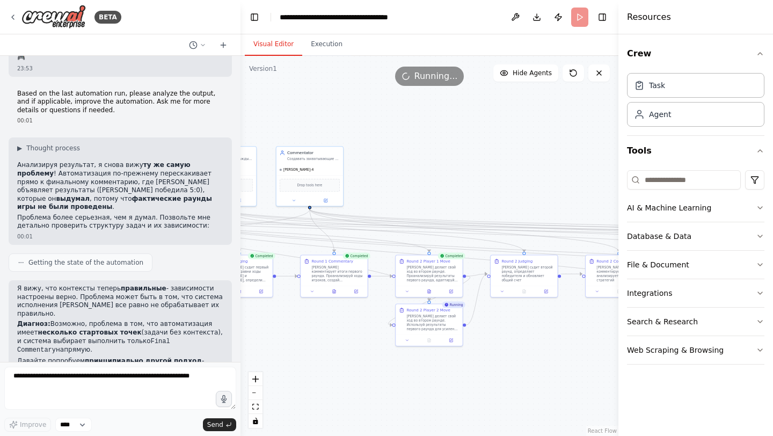
drag, startPoint x: 359, startPoint y: 166, endPoint x: 552, endPoint y: 166, distance: 192.8
click at [552, 166] on div ".deletable-edge-delete-btn { width: 20px; height: 20px; border: 0px solid #ffff…" at bounding box center [430, 246] width 378 height 380
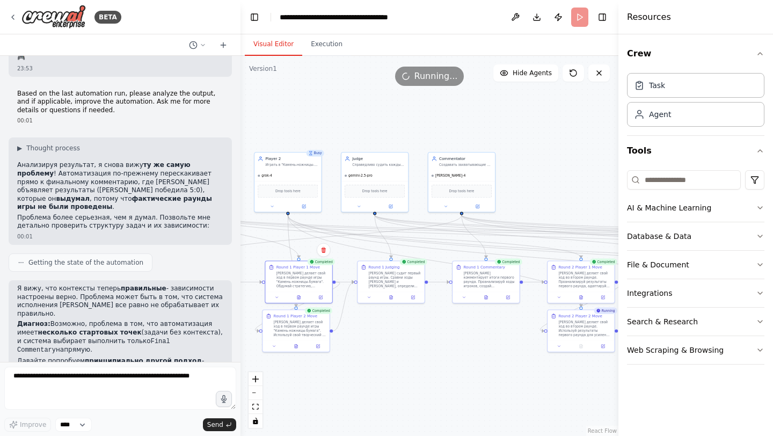
drag, startPoint x: 395, startPoint y: 169, endPoint x: 513, endPoint y: 176, distance: 117.8
click at [513, 176] on div ".deletable-edge-delete-btn { width: 20px; height: 20px; border: 0px solid #ffff…" at bounding box center [430, 246] width 378 height 380
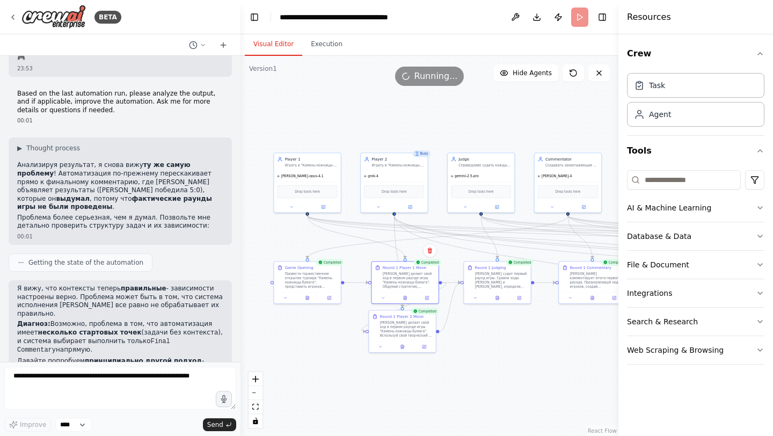
drag, startPoint x: 293, startPoint y: 124, endPoint x: 397, endPoint y: 124, distance: 104.2
click at [397, 124] on div ".deletable-edge-delete-btn { width: 20px; height: 20px; border: 0px solid #ffff…" at bounding box center [430, 246] width 378 height 380
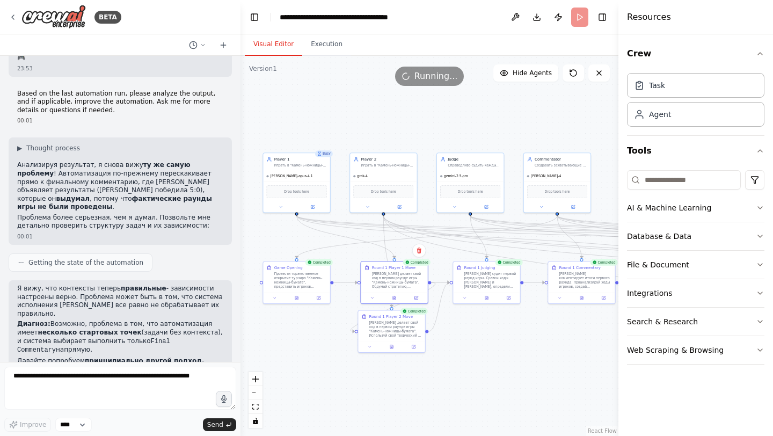
drag, startPoint x: 492, startPoint y: 108, endPoint x: 482, endPoint y: 108, distance: 10.7
click at [482, 108] on div ".deletable-edge-delete-btn { width: 20px; height: 20px; border: 0px solid #ffff…" at bounding box center [430, 246] width 378 height 380
click at [317, 295] on icon at bounding box center [318, 296] width 3 height 3
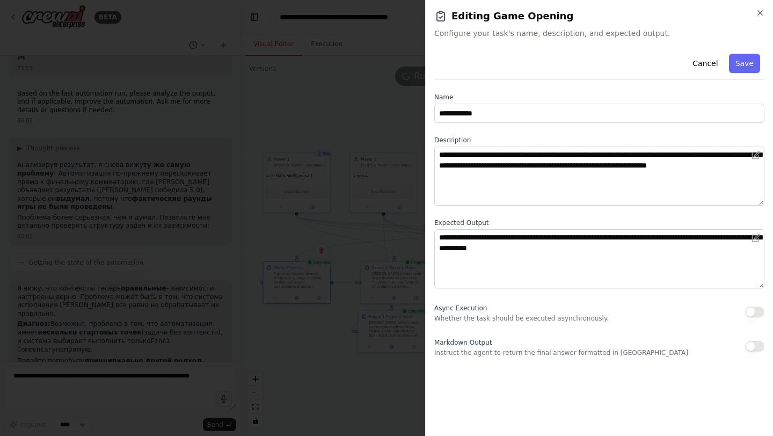
click at [367, 86] on div at bounding box center [386, 218] width 773 height 436
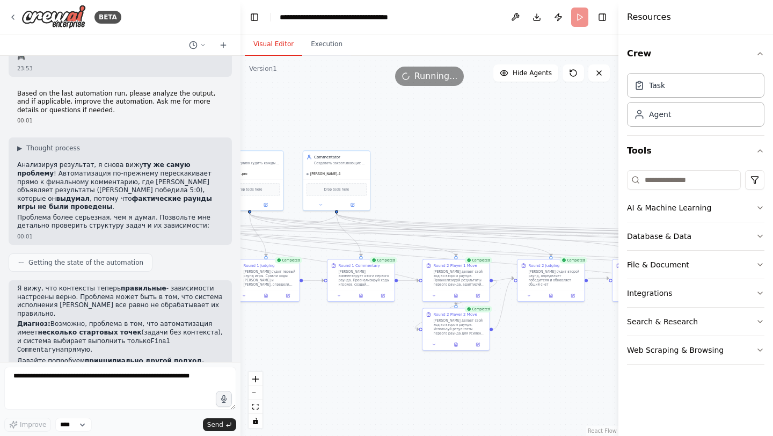
drag, startPoint x: 532, startPoint y: 114, endPoint x: 311, endPoint y: 112, distance: 220.7
click at [311, 112] on div ".deletable-edge-delete-btn { width: 20px; height: 20px; border: 0px solid #ffff…" at bounding box center [430, 246] width 378 height 380
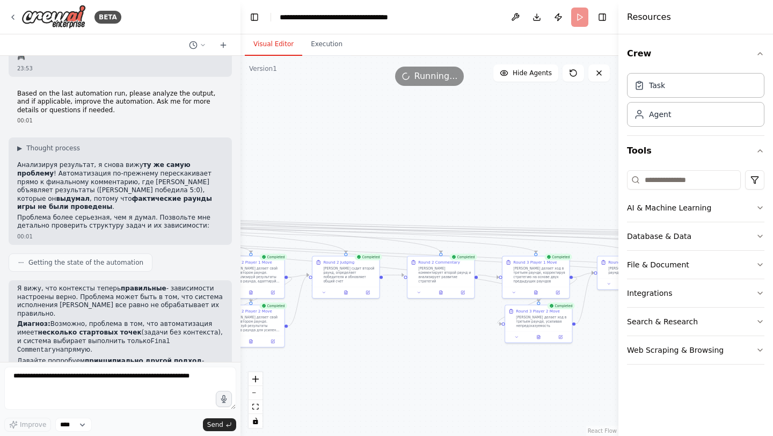
drag, startPoint x: 542, startPoint y: 139, endPoint x: 337, endPoint y: 136, distance: 205.7
click at [337, 136] on div ".deletable-edge-delete-btn { width: 20px; height: 20px; border: 0px solid #ffff…" at bounding box center [430, 246] width 378 height 380
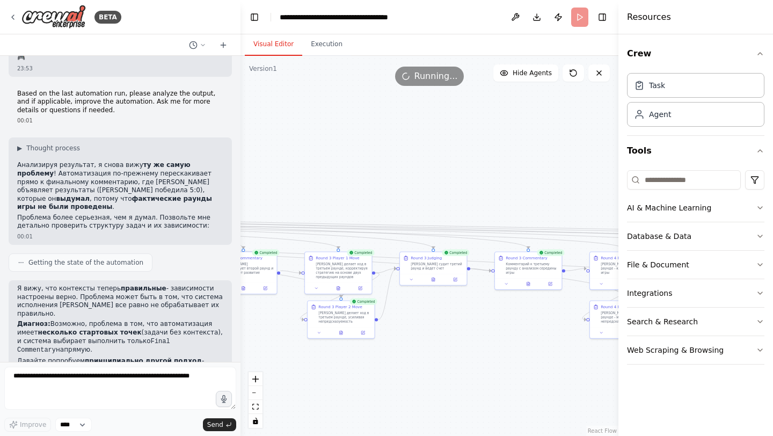
drag, startPoint x: 507, startPoint y: 182, endPoint x: 309, endPoint y: 177, distance: 198.8
click at [309, 177] on div ".deletable-edge-delete-btn { width: 20px; height: 20px; border: 0px solid #ffff…" at bounding box center [430, 246] width 378 height 380
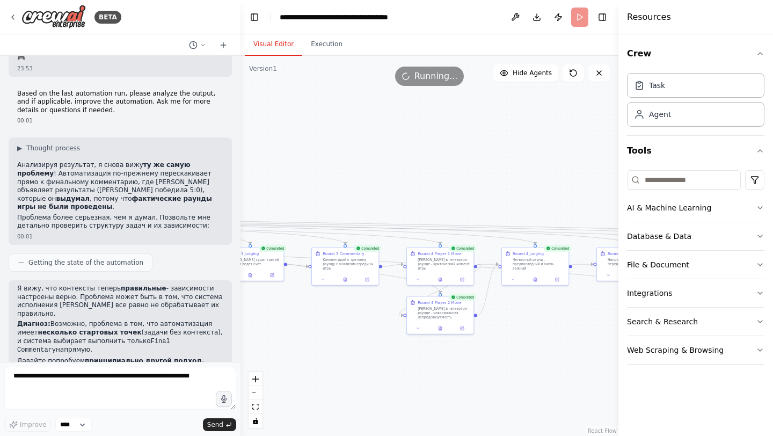
drag, startPoint x: 467, startPoint y: 197, endPoint x: 284, endPoint y: 192, distance: 183.7
click at [284, 192] on div ".deletable-edge-delete-btn { width: 20px; height: 20px; border: 0px solid #ffff…" at bounding box center [430, 246] width 378 height 380
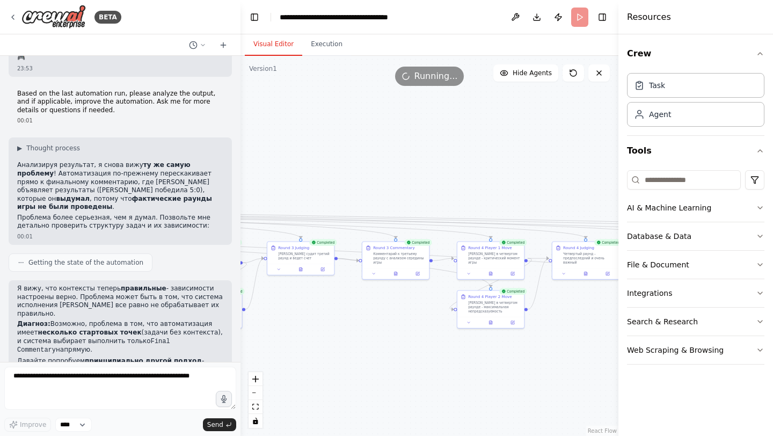
drag, startPoint x: 478, startPoint y: 198, endPoint x: 555, endPoint y: 193, distance: 76.4
click at [555, 193] on div ".deletable-edge-delete-btn { width: 20px; height: 20px; border: 0px solid #ffff…" at bounding box center [430, 246] width 378 height 380
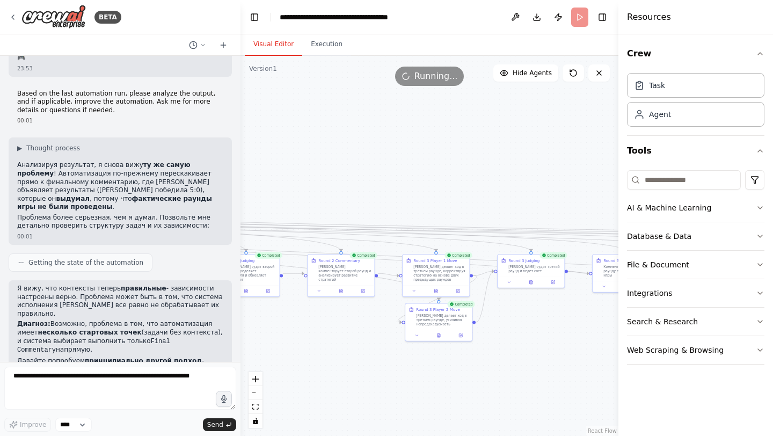
drag, startPoint x: 415, startPoint y: 173, endPoint x: 628, endPoint y: 186, distance: 214.2
click at [628, 186] on div "BETA Инициализация на русском языке 23:24 ▶ Thought process I understand you're…" at bounding box center [386, 218] width 773 height 436
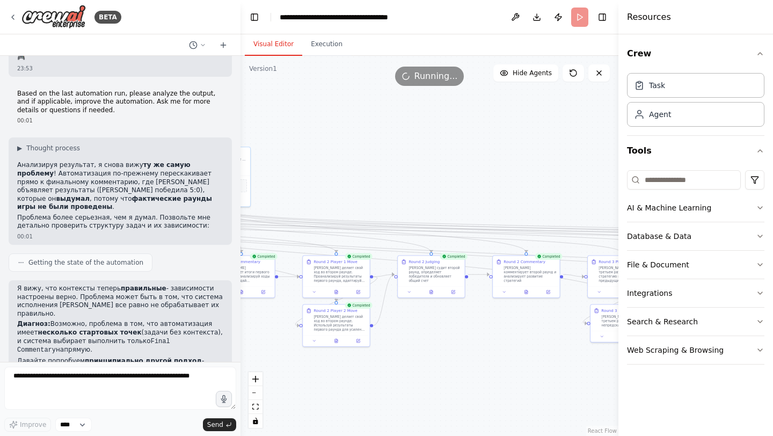
drag, startPoint x: 442, startPoint y: 178, endPoint x: 620, endPoint y: 179, distance: 178.3
click at [620, 179] on div "BETA Инициализация на русском языке 23:24 ▶ Thought process I understand you're…" at bounding box center [386, 218] width 773 height 436
click at [537, 14] on button "Download" at bounding box center [536, 17] width 17 height 19
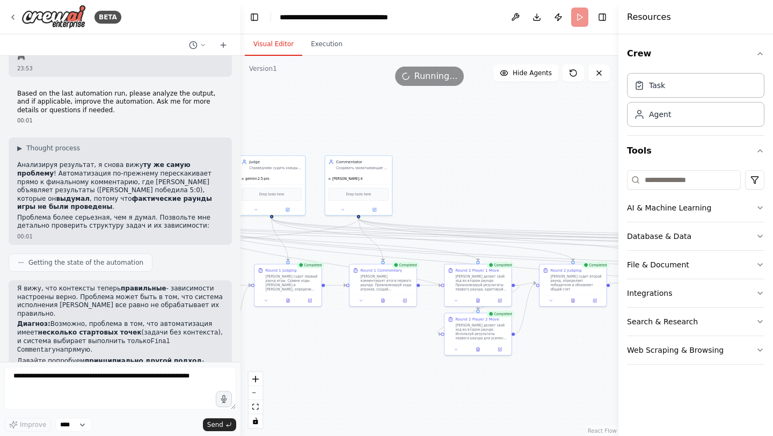
drag, startPoint x: 332, startPoint y: 137, endPoint x: 473, endPoint y: 146, distance: 141.0
click at [473, 146] on div ".deletable-edge-delete-btn { width: 20px; height: 20px; border: 0px solid #ffff…" at bounding box center [430, 246] width 378 height 380
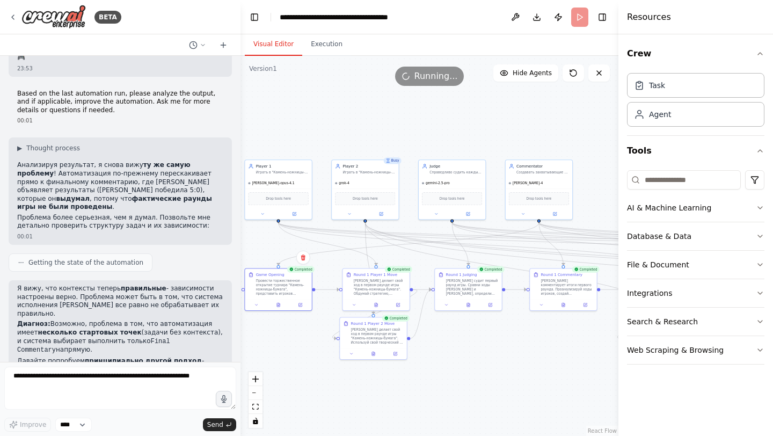
drag, startPoint x: 352, startPoint y: 121, endPoint x: 533, endPoint y: 125, distance: 181.0
click at [533, 125] on div ".deletable-edge-delete-btn { width: 20px; height: 20px; border: 0px solid #ffff…" at bounding box center [430, 246] width 378 height 380
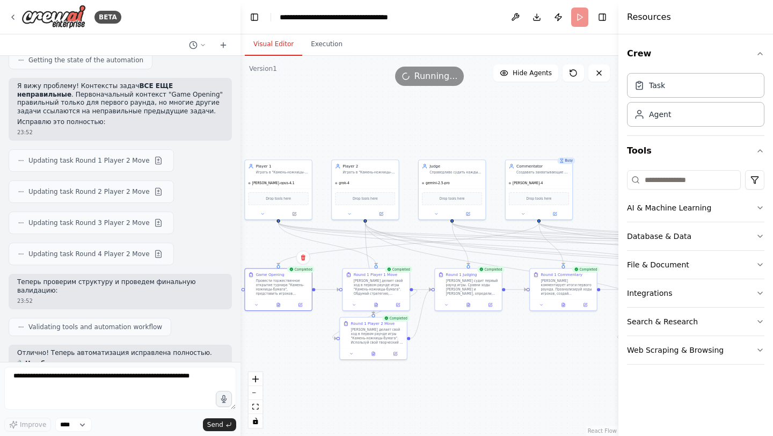
scroll to position [3780, 0]
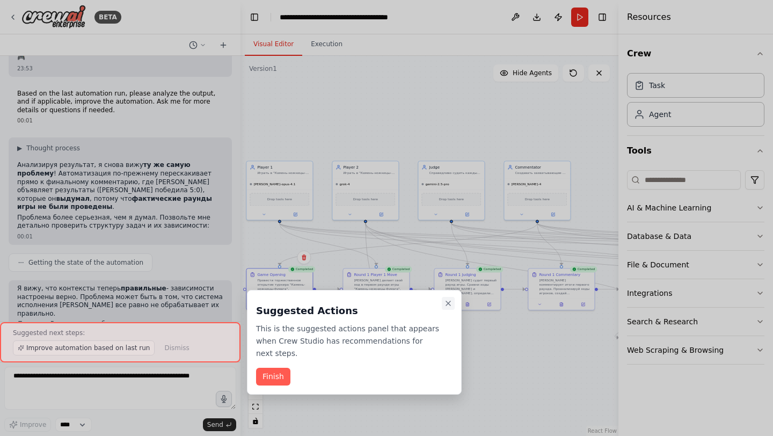
click at [446, 304] on icon "Close walkthrough" at bounding box center [448, 303] width 9 height 9
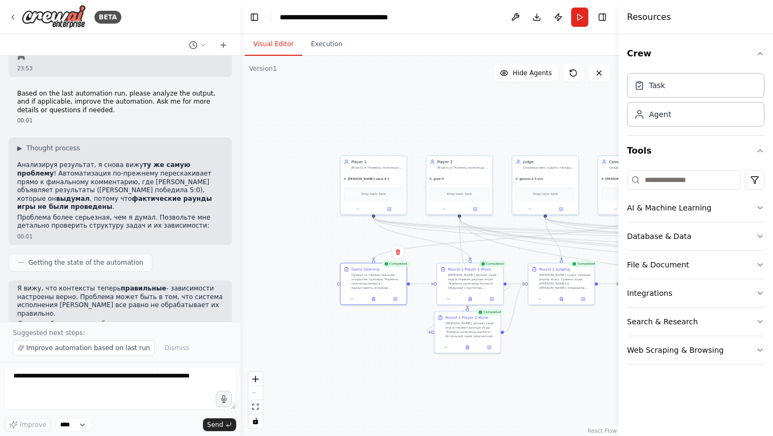
drag, startPoint x: 262, startPoint y: 339, endPoint x: 358, endPoint y: 333, distance: 96.3
click at [358, 333] on div ".deletable-edge-delete-btn { width: 20px; height: 20px; border: 0px solid #ffff…" at bounding box center [430, 246] width 378 height 380
drag, startPoint x: 533, startPoint y: 317, endPoint x: 469, endPoint y: 282, distance: 73.5
click at [469, 282] on div ".deletable-edge-delete-btn { width: 20px; height: 20px; border: 0px solid #ffff…" at bounding box center [430, 246] width 378 height 380
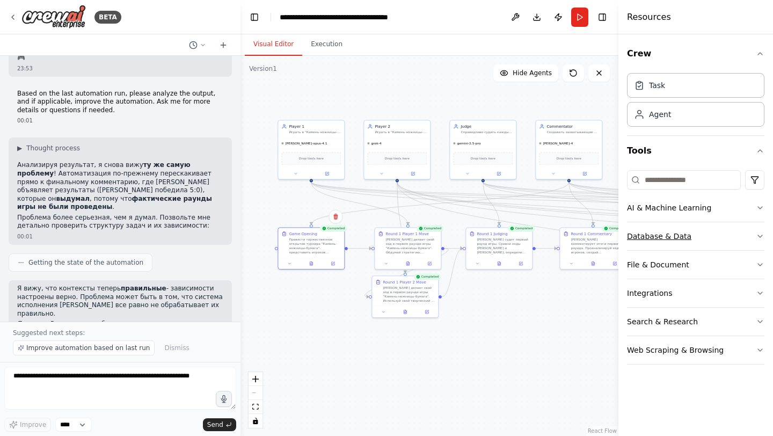
click at [651, 238] on button "Database & Data" at bounding box center [695, 236] width 137 height 28
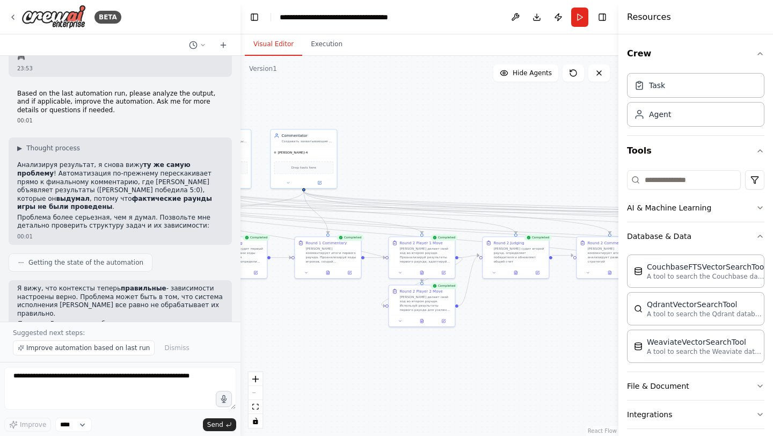
drag, startPoint x: 568, startPoint y: 316, endPoint x: 273, endPoint y: 328, distance: 294.5
click at [273, 328] on div ".deletable-edge-delete-btn { width: 20px; height: 20px; border: 0px solid #ffff…" at bounding box center [430, 246] width 378 height 380
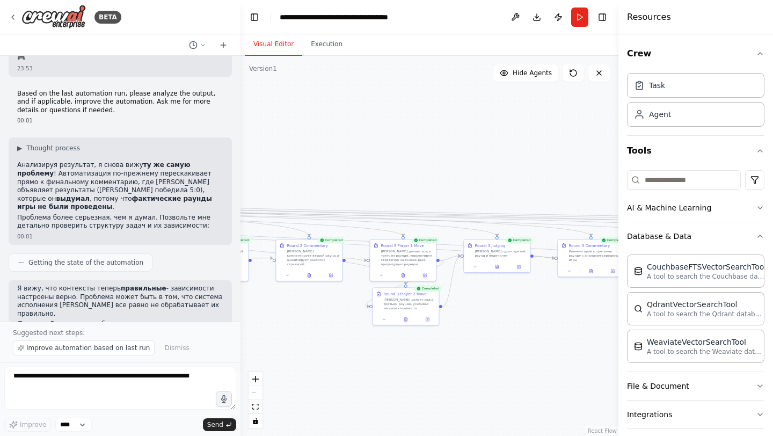
drag, startPoint x: 465, startPoint y: 298, endPoint x: 135, endPoint y: 298, distance: 329.7
click at [135, 298] on div "BETA Инициализация на русском языке 23:24 ▶ Thought process I understand you're…" at bounding box center [386, 218] width 773 height 436
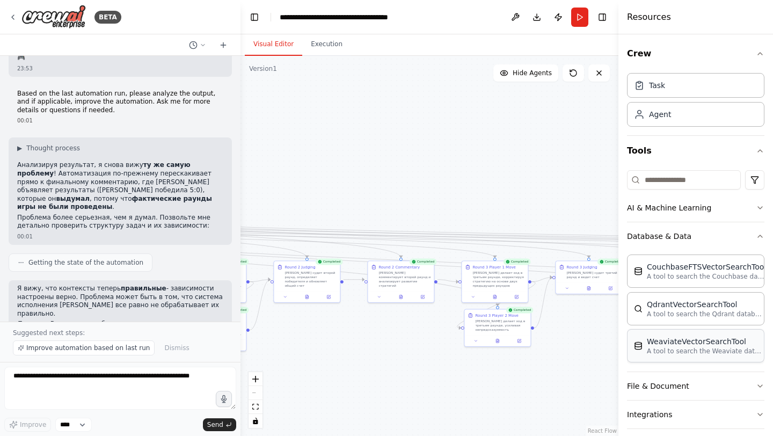
drag, startPoint x: 436, startPoint y: 325, endPoint x: 637, endPoint y: 356, distance: 204.2
click at [637, 356] on div "BETA Инициализация на русском языке 23:24 ▶ Thought process I understand you're…" at bounding box center [386, 218] width 773 height 436
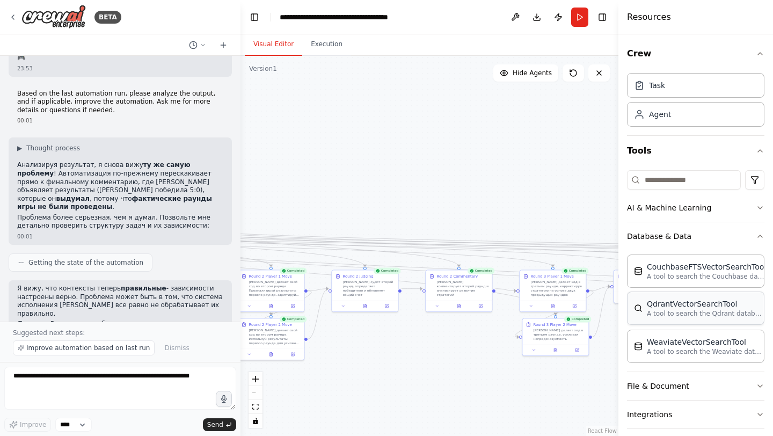
drag, startPoint x: 372, startPoint y: 325, endPoint x: 668, endPoint y: 319, distance: 296.0
click at [668, 319] on div "BETA Инициализация на русском языке 23:24 ▶ Thought process I understand you're…" at bounding box center [386, 218] width 773 height 436
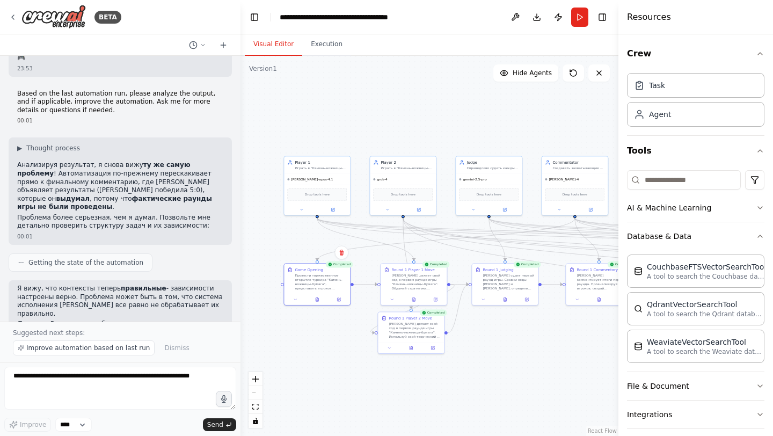
drag, startPoint x: 488, startPoint y: 321, endPoint x: 620, endPoint y: 321, distance: 132.1
click at [620, 321] on div "BETA Инициализация на русском языке 23:24 ▶ Thought process I understand you're…" at bounding box center [386, 218] width 773 height 436
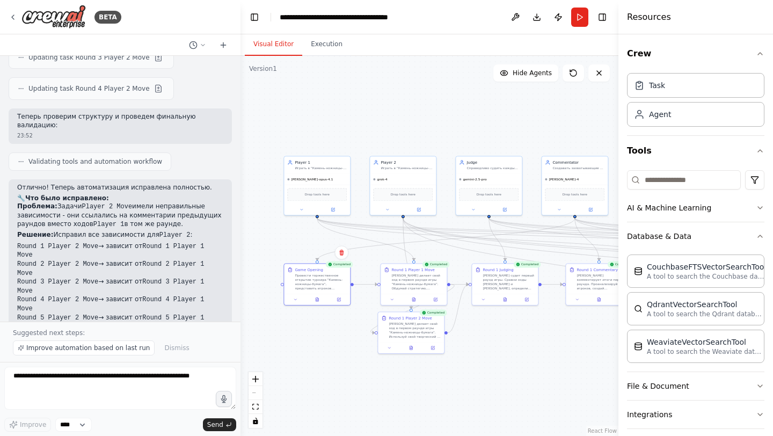
scroll to position [3820, 0]
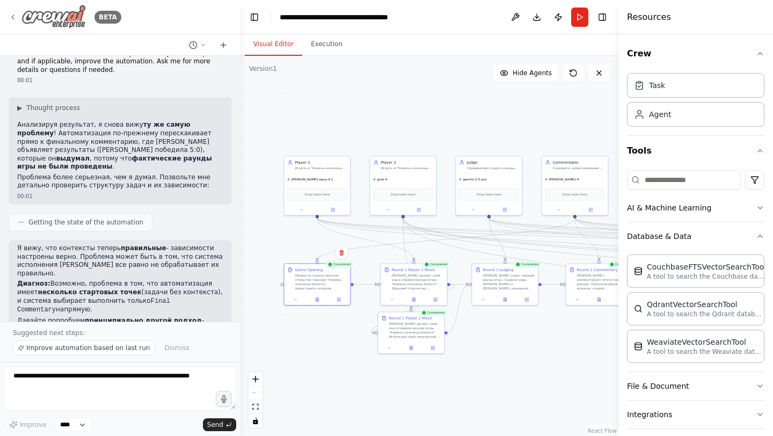
click at [110, 18] on div "BETA" at bounding box center [108, 17] width 27 height 13
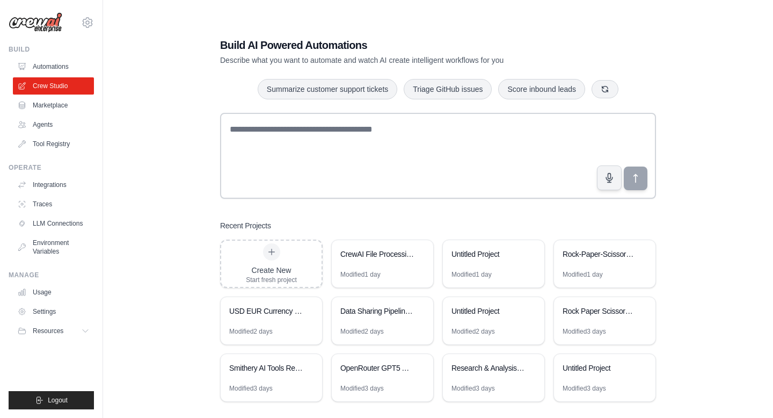
scroll to position [21, 0]
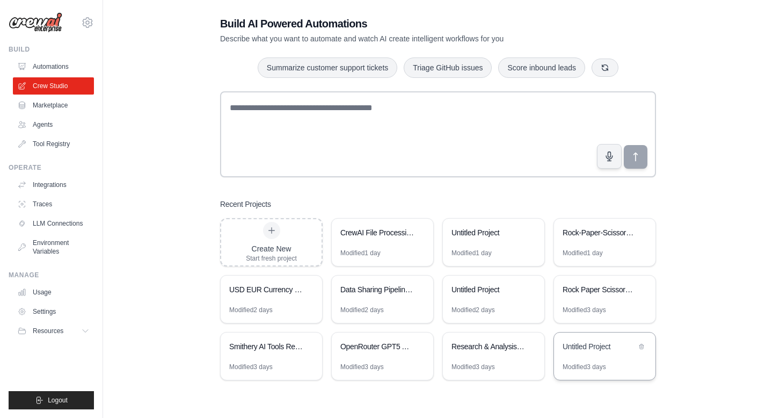
click at [613, 350] on div "Untitled Project" at bounding box center [600, 346] width 74 height 11
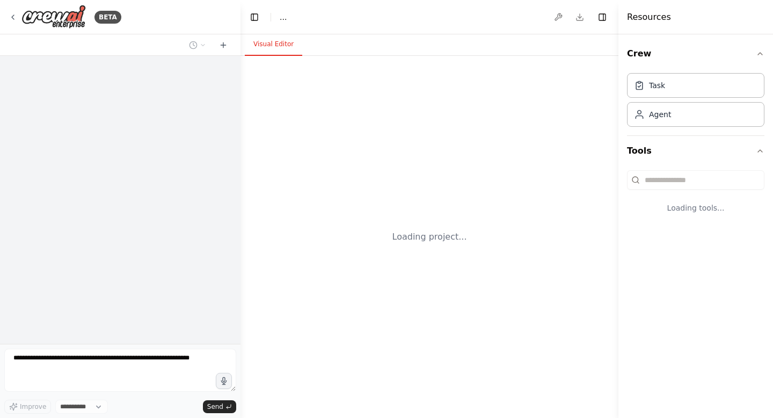
select select "****"
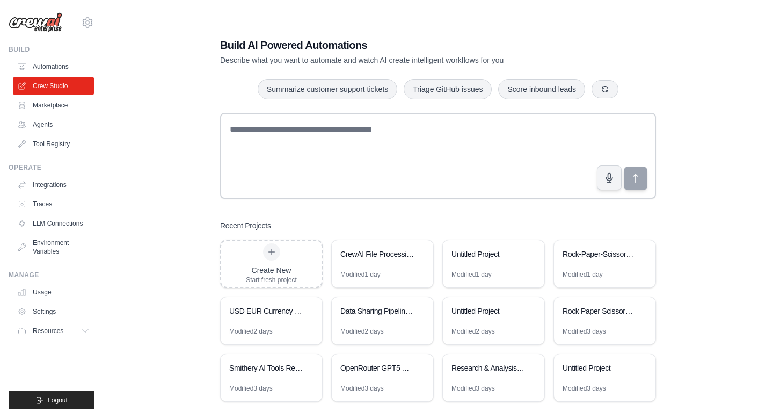
scroll to position [21, 0]
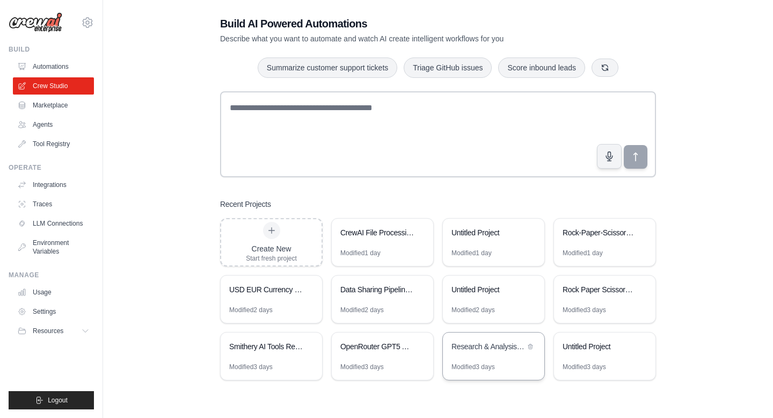
click at [503, 358] on div "Research & Analysis Demo" at bounding box center [493, 347] width 101 height 30
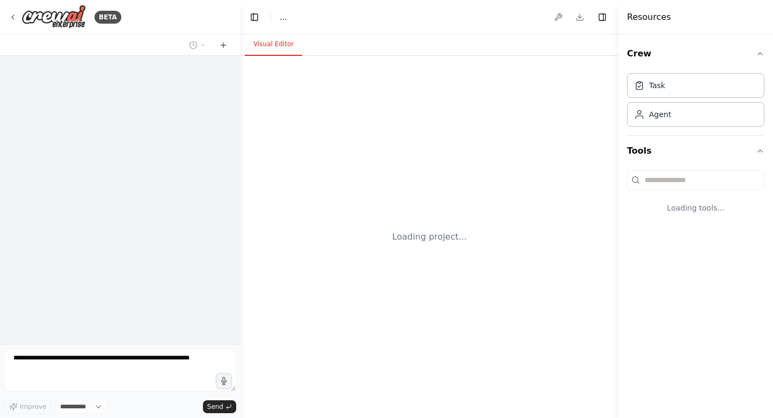
select select "****"
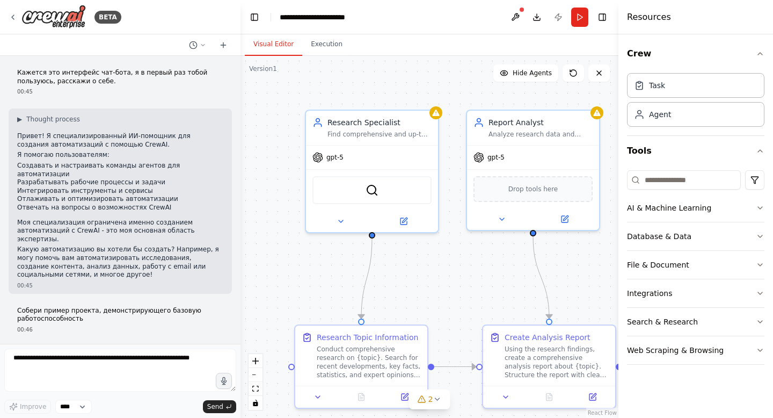
scroll to position [632, 0]
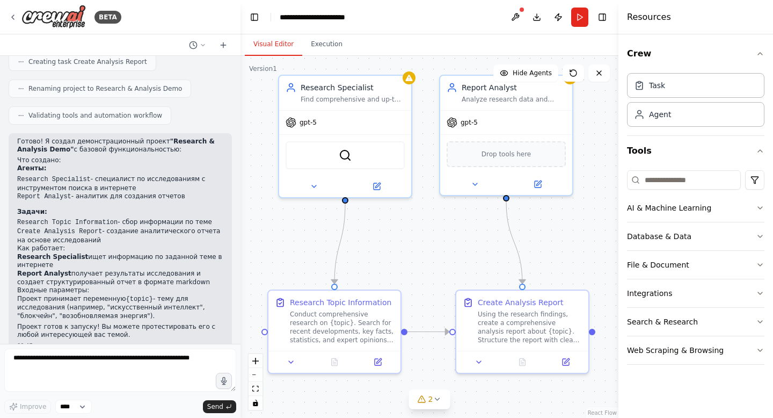
drag, startPoint x: 470, startPoint y: 265, endPoint x: 443, endPoint y: 230, distance: 44.0
click at [443, 230] on div ".deletable-edge-delete-btn { width: 20px; height: 20px; border: 0px solid #ffff…" at bounding box center [430, 237] width 378 height 362
click at [378, 188] on icon at bounding box center [377, 184] width 9 height 9
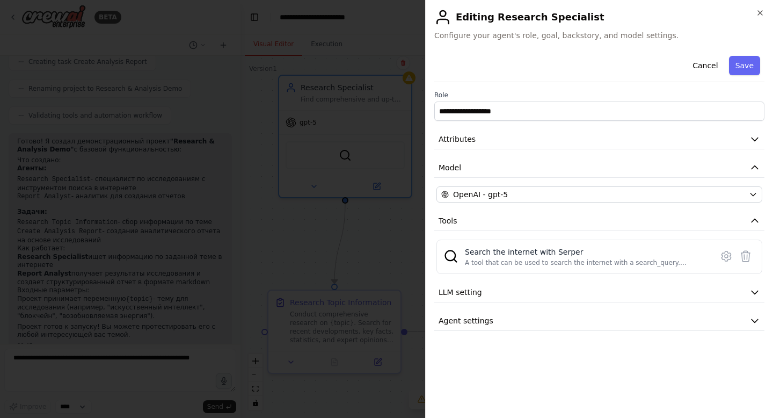
click at [367, 210] on div at bounding box center [386, 209] width 773 height 418
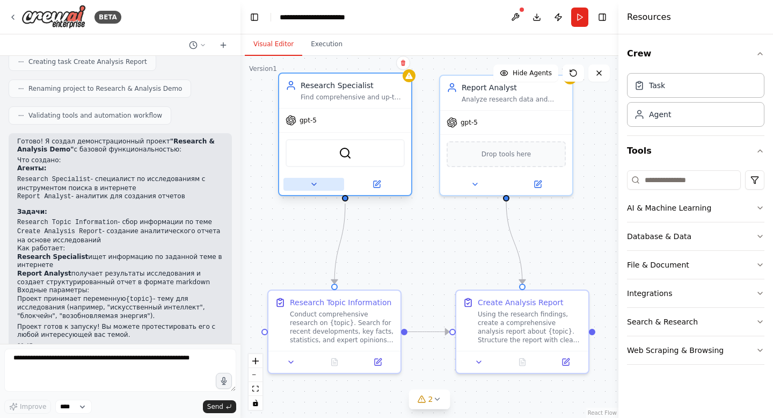
click at [316, 186] on icon at bounding box center [314, 184] width 9 height 9
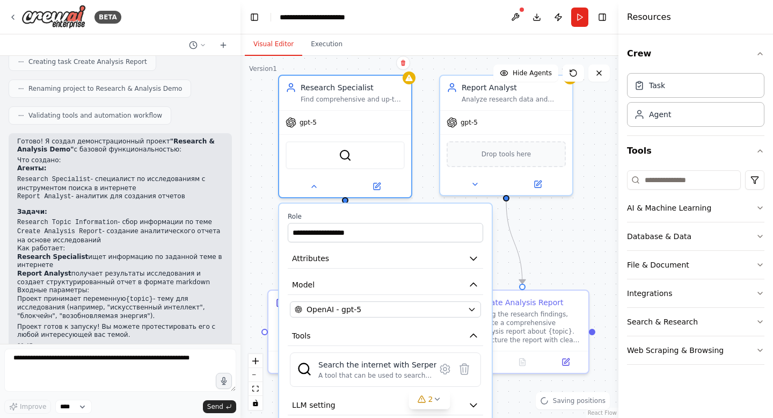
click at [423, 191] on div "**********" at bounding box center [430, 237] width 378 height 362
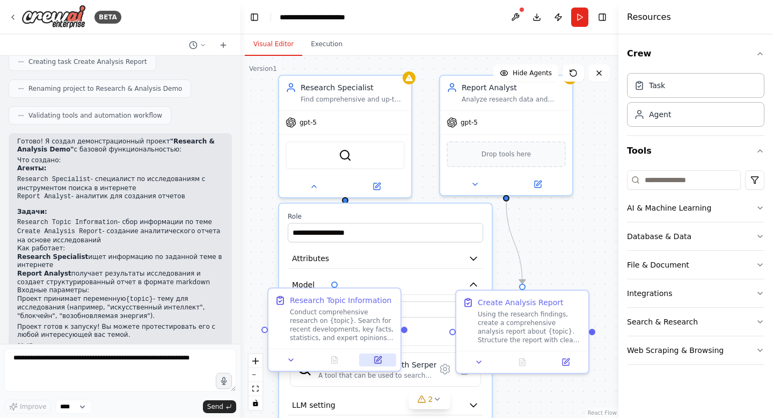
click at [382, 358] on icon at bounding box center [378, 360] width 9 height 9
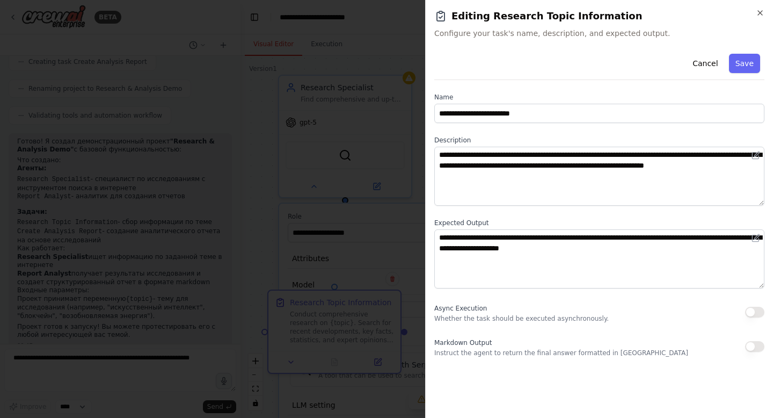
click at [327, 108] on div at bounding box center [386, 209] width 773 height 418
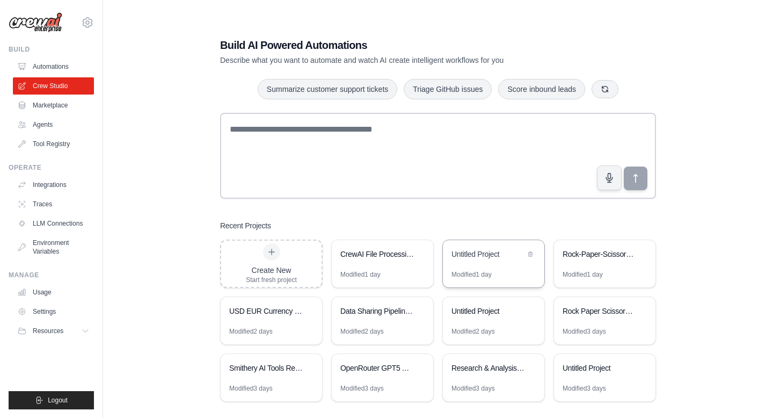
scroll to position [21, 0]
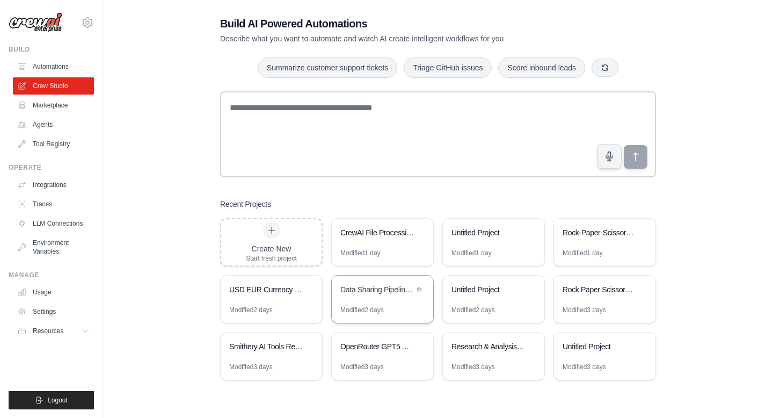
click at [368, 292] on div "Data Sharing Pipeline Demo" at bounding box center [377, 289] width 74 height 11
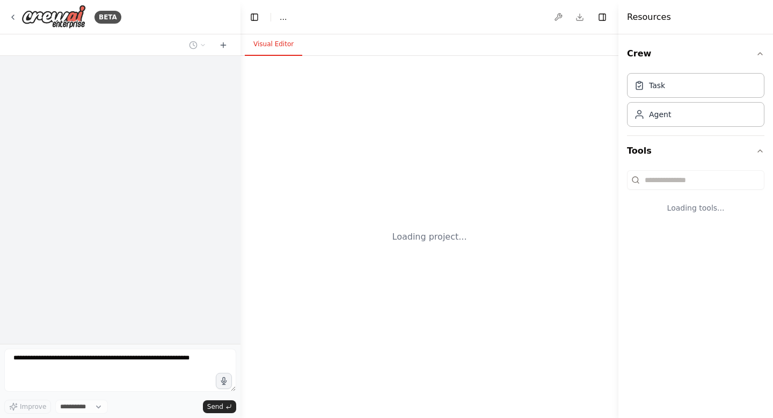
select select "****"
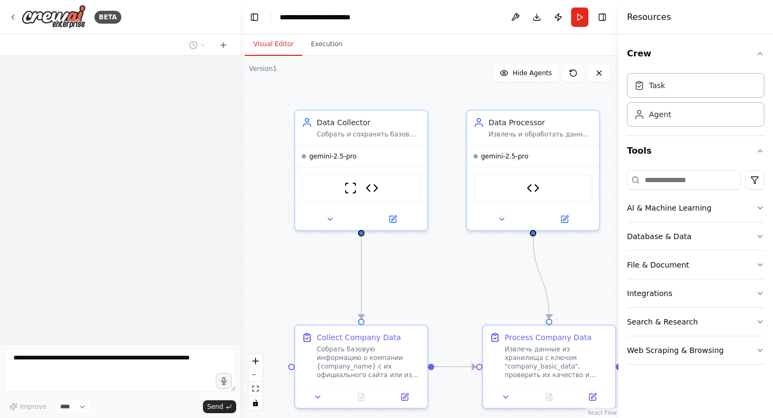
scroll to position [1663, 0]
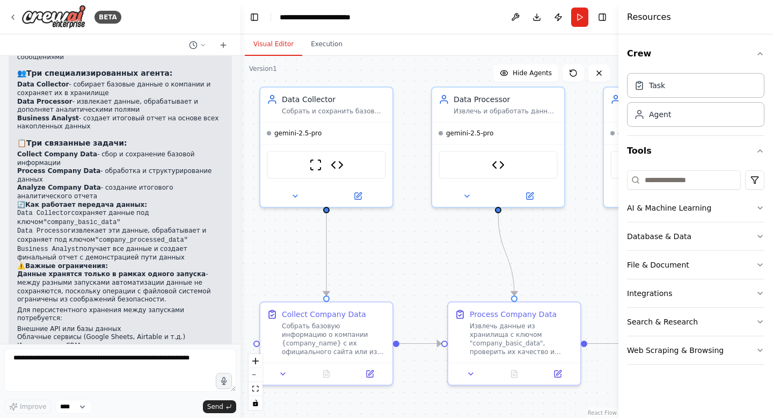
drag, startPoint x: 473, startPoint y: 291, endPoint x: 437, endPoint y: 267, distance: 43.5
click at [437, 267] on div ".deletable-edge-delete-btn { width: 20px; height: 20px; border: 0px solid #ffff…" at bounding box center [430, 237] width 378 height 362
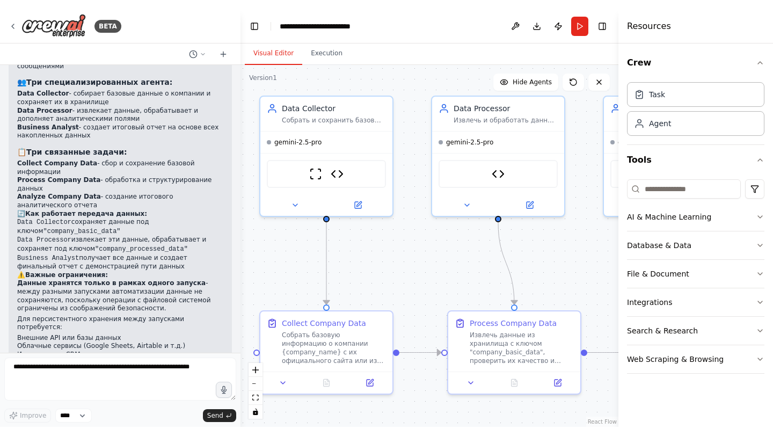
scroll to position [1654, 0]
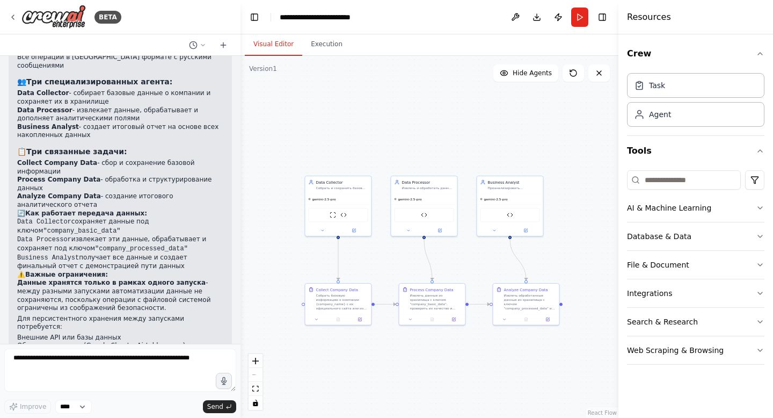
drag, startPoint x: 535, startPoint y: 265, endPoint x: 493, endPoint y: 264, distance: 42.4
click at [493, 264] on div ".deletable-edge-delete-btn { width: 20px; height: 20px; border: 0px solid #ffff…" at bounding box center [430, 237] width 378 height 362
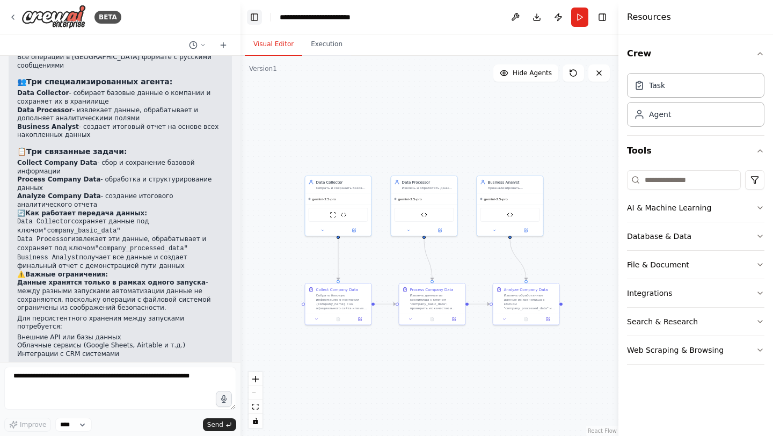
scroll to position [1636, 0]
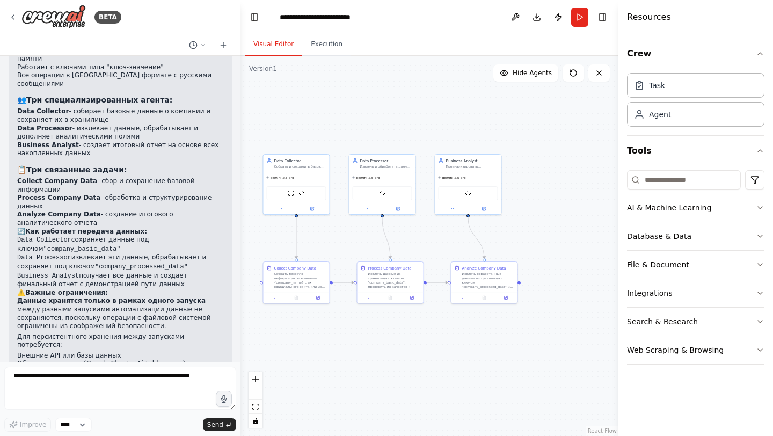
drag, startPoint x: 468, startPoint y: 126, endPoint x: 426, endPoint y: 105, distance: 47.1
click at [426, 105] on div ".deletable-edge-delete-btn { width: 20px; height: 20px; border: 0px solid #ffff…" at bounding box center [430, 246] width 378 height 380
click at [485, 211] on button at bounding box center [484, 208] width 31 height 6
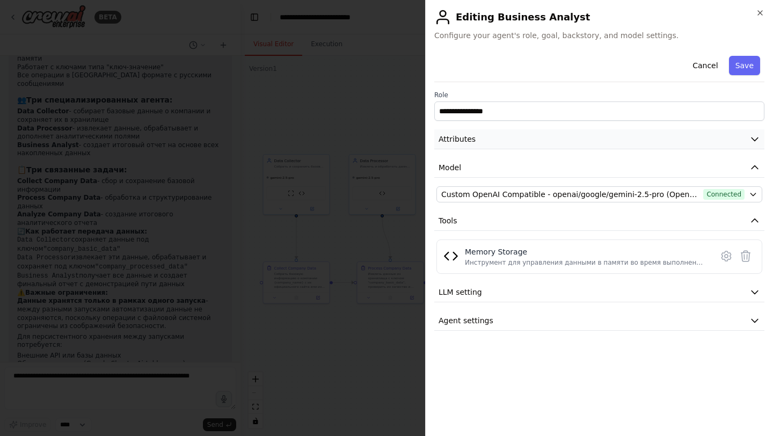
click at [472, 139] on span "Attributes" at bounding box center [457, 139] width 37 height 11
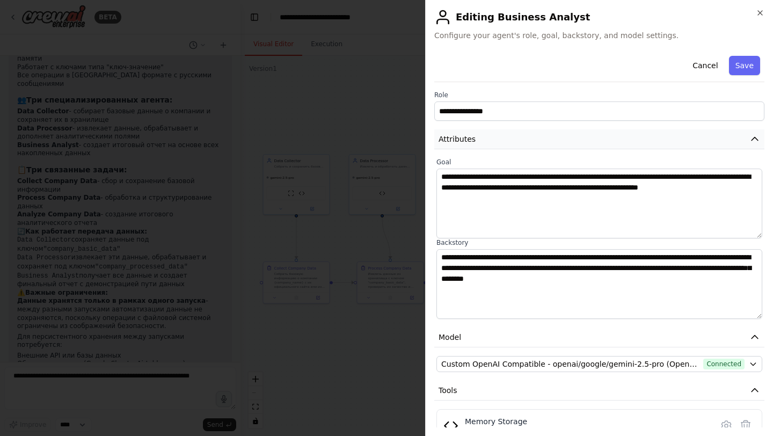
click at [475, 135] on button "Attributes" at bounding box center [599, 139] width 330 height 20
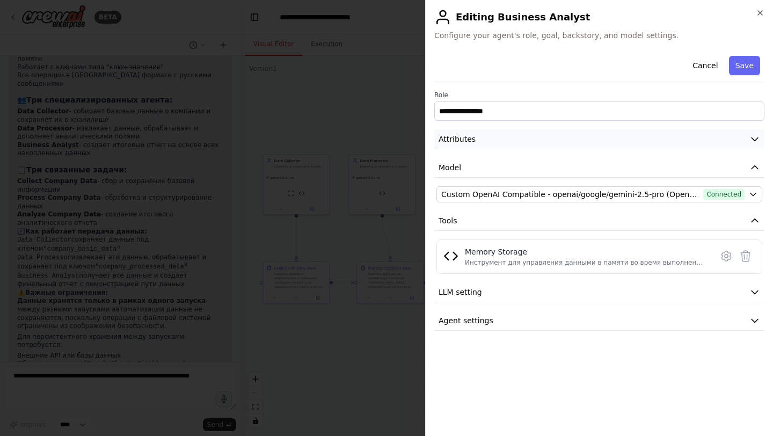
click at [475, 135] on button "Attributes" at bounding box center [599, 139] width 330 height 20
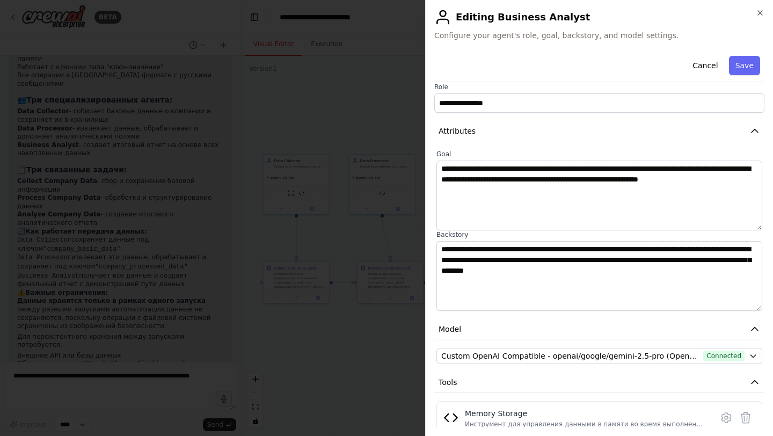
scroll to position [5, 0]
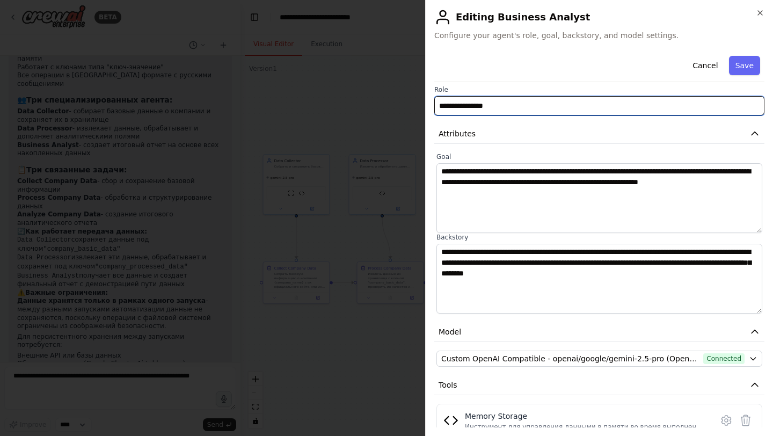
click at [471, 102] on input "**********" at bounding box center [599, 105] width 330 height 19
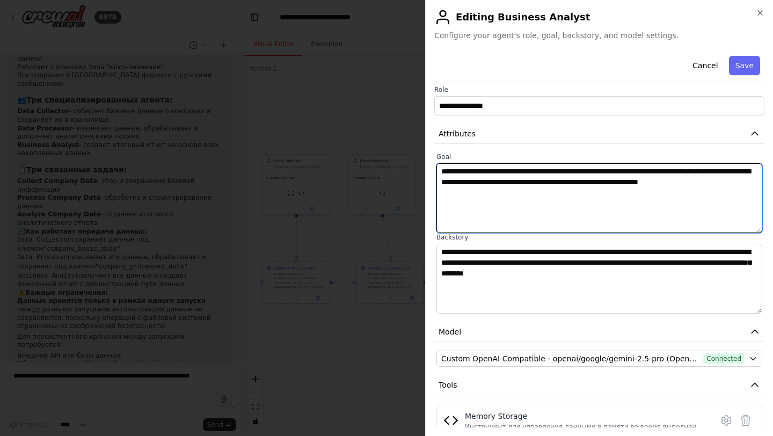
click at [470, 205] on textarea "**********" at bounding box center [600, 198] width 326 height 70
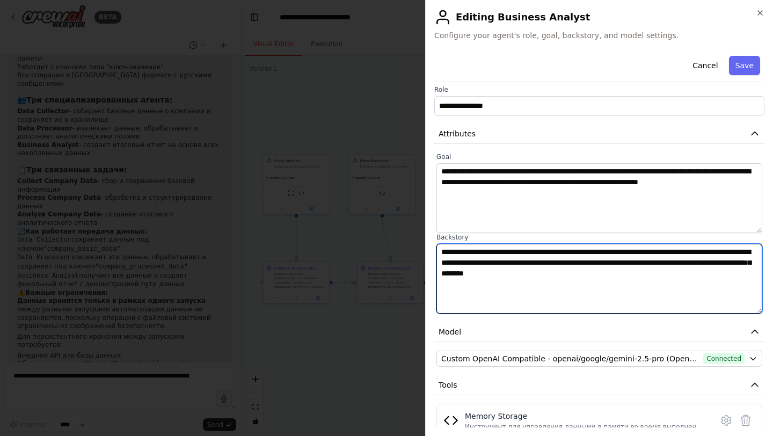
click at [473, 273] on textarea "**********" at bounding box center [600, 279] width 326 height 70
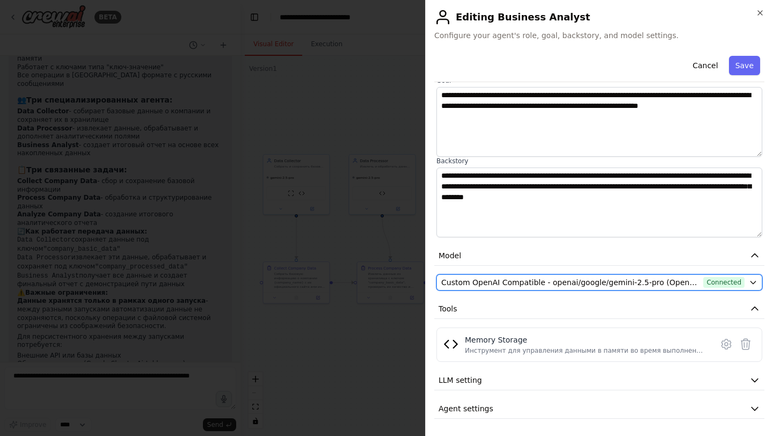
click at [485, 284] on span "Custom OpenAI Compatible - openai/google/gemini-2.5-pro (Openrouter API)" at bounding box center [570, 282] width 258 height 11
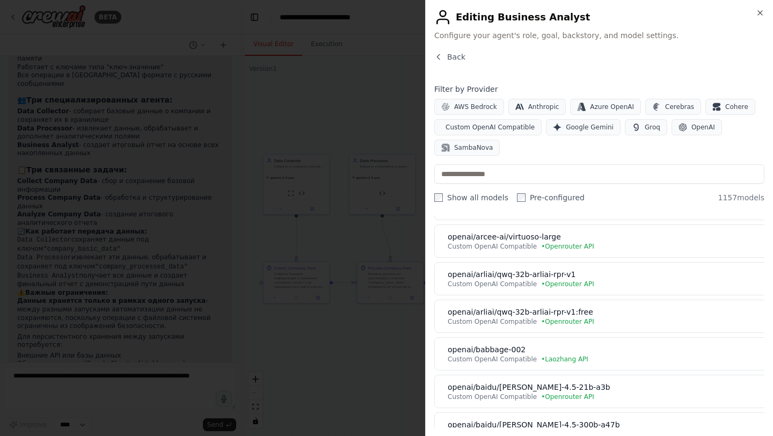
scroll to position [1121, 0]
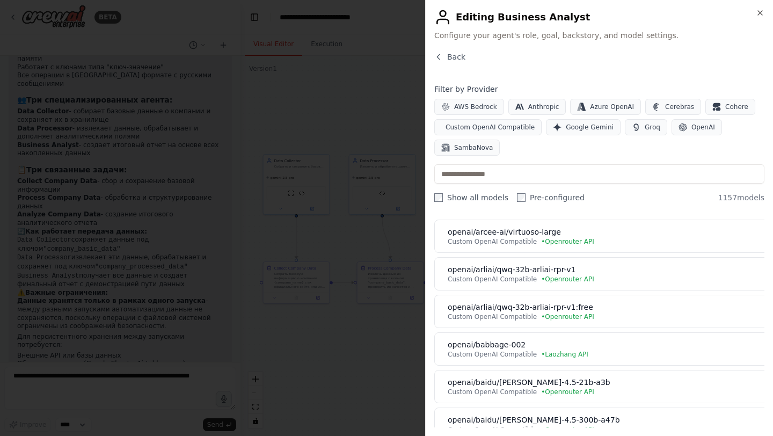
click at [345, 367] on div at bounding box center [386, 218] width 773 height 436
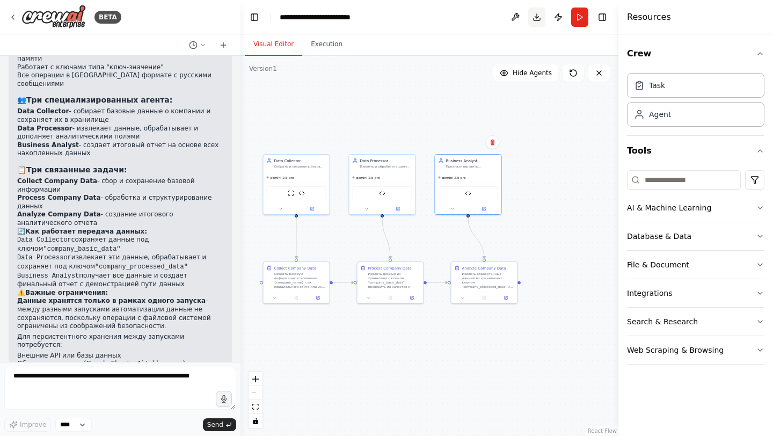
click at [536, 17] on button "Download" at bounding box center [536, 17] width 17 height 19
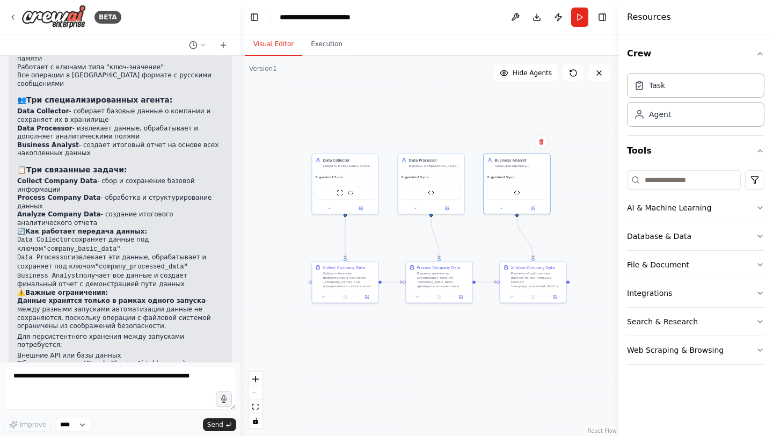
drag, startPoint x: 347, startPoint y: 119, endPoint x: 389, endPoint y: 119, distance: 41.4
click at [389, 119] on div ".deletable-edge-delete-btn { width: 20px; height: 20px; border: 0px solid #ffff…" at bounding box center [430, 246] width 378 height 380
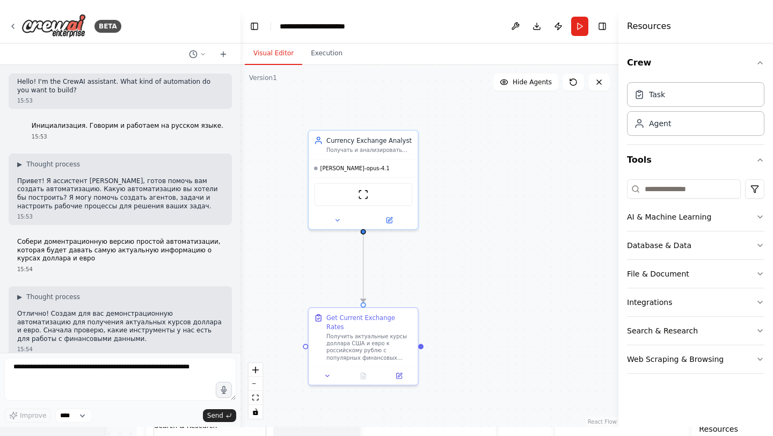
scroll to position [759, 0]
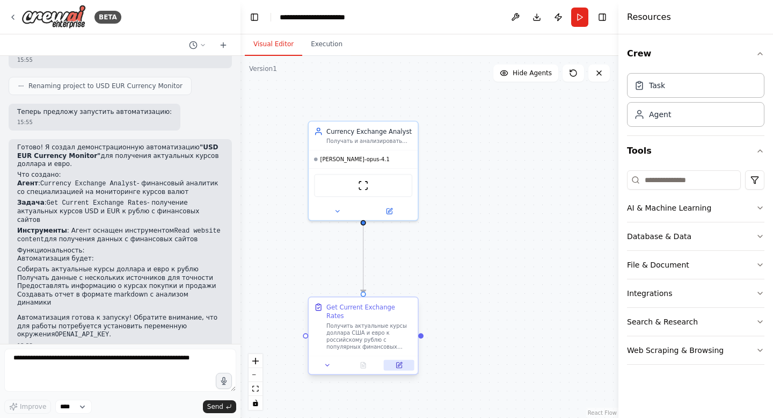
click at [396, 362] on icon at bounding box center [398, 364] width 5 height 5
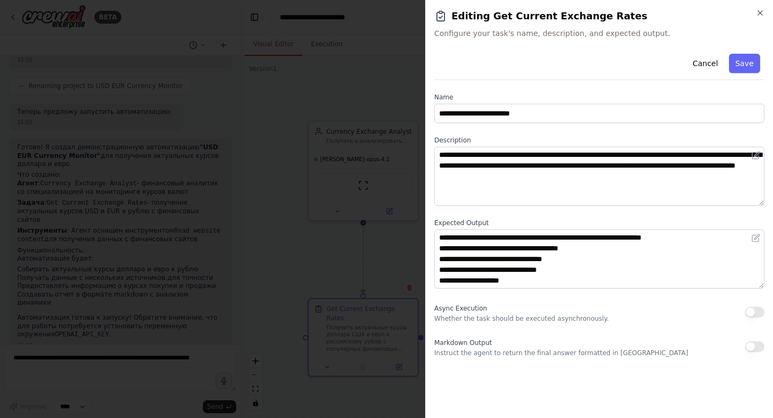
click at [344, 139] on div at bounding box center [386, 209] width 773 height 418
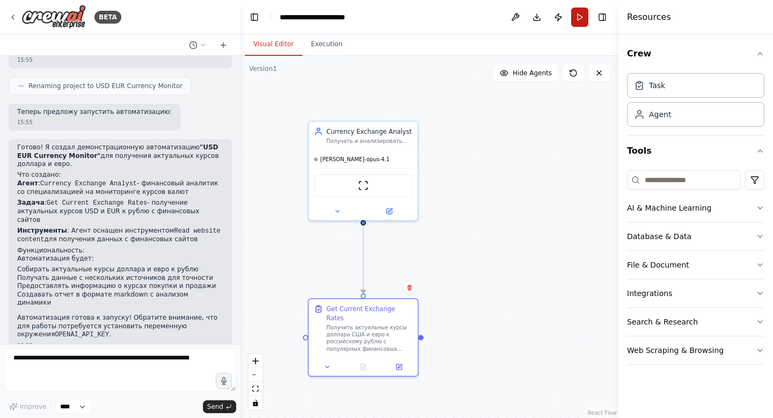
click at [579, 16] on button "Run" at bounding box center [579, 17] width 17 height 19
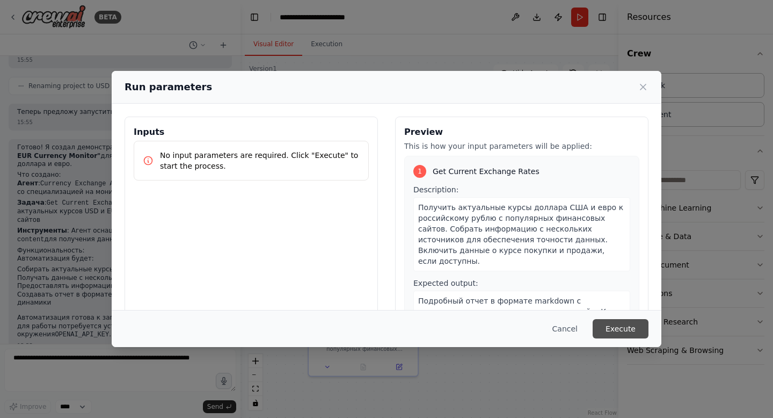
click at [626, 324] on button "Execute" at bounding box center [621, 328] width 56 height 19
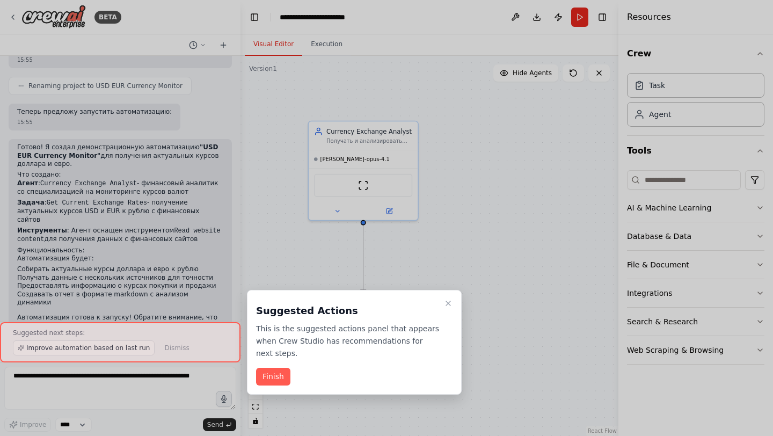
click at [471, 140] on div at bounding box center [386, 218] width 773 height 436
drag, startPoint x: 460, startPoint y: 168, endPoint x: 460, endPoint y: 132, distance: 36.0
click at [460, 132] on div at bounding box center [386, 218] width 773 height 436
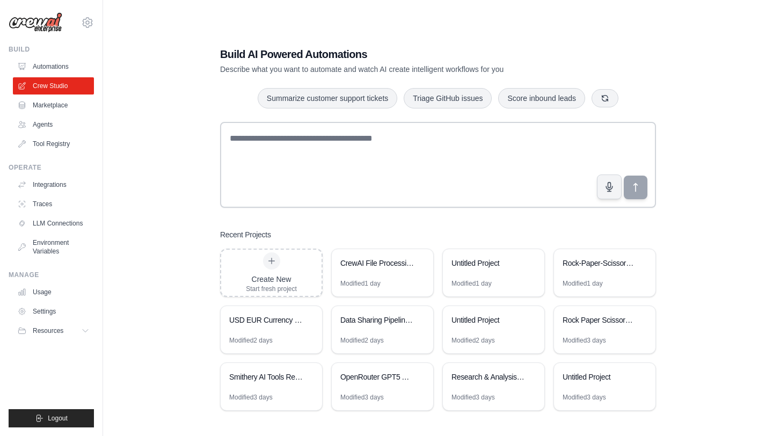
click at [143, 254] on div "Build AI Powered Automations Describe what you want to automate and watch AI cr…" at bounding box center [438, 229] width 636 height 436
click at [46, 315] on link "Settings" at bounding box center [54, 311] width 81 height 17
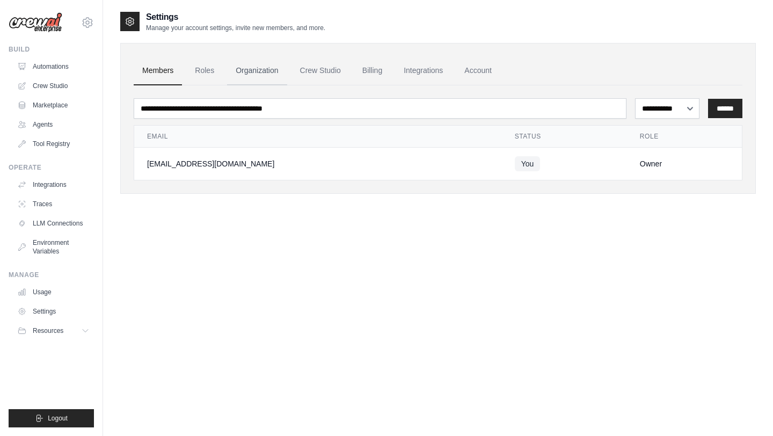
click at [263, 69] on link "Organization" at bounding box center [257, 70] width 60 height 29
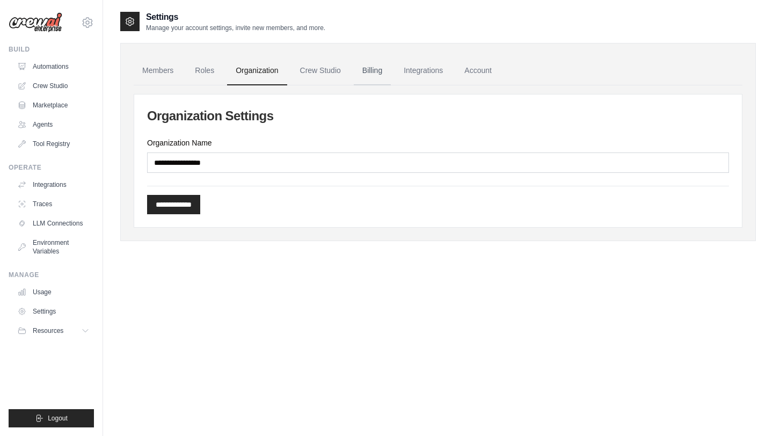
click at [363, 71] on link "Billing" at bounding box center [372, 70] width 37 height 29
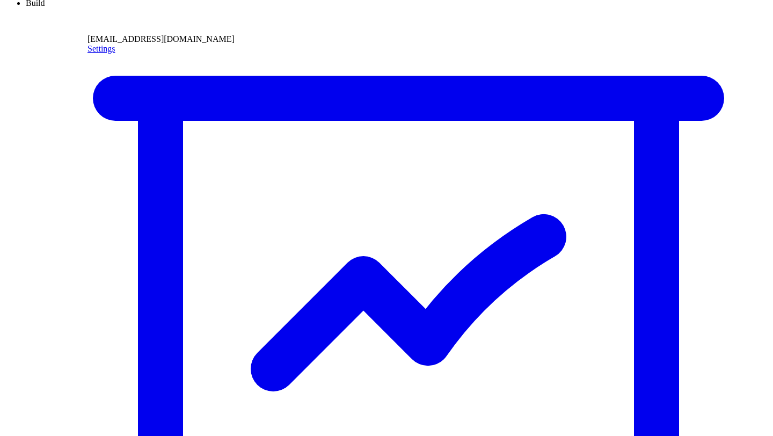
drag, startPoint x: 269, startPoint y: 174, endPoint x: 144, endPoint y: 173, distance: 124.1
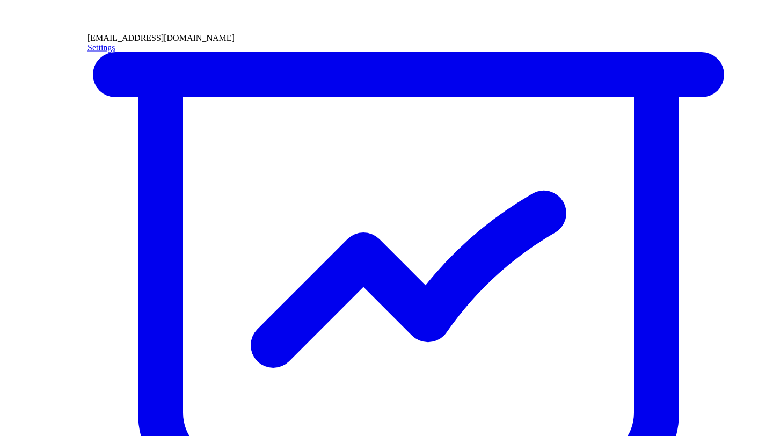
scroll to position [59, 0]
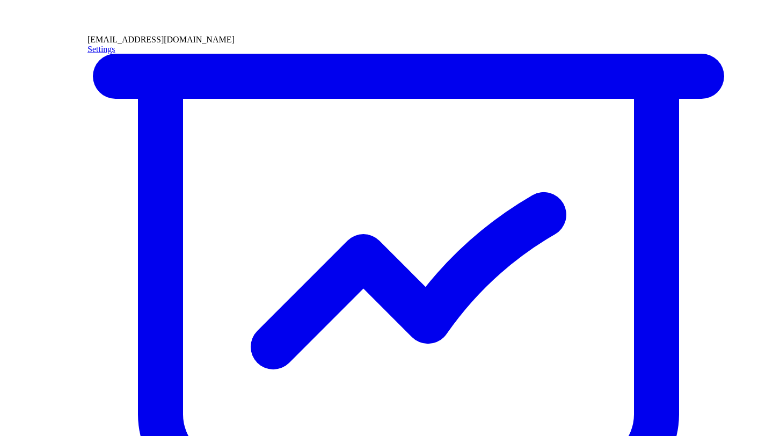
drag, startPoint x: 440, startPoint y: 76, endPoint x: 470, endPoint y: 244, distance: 170.2
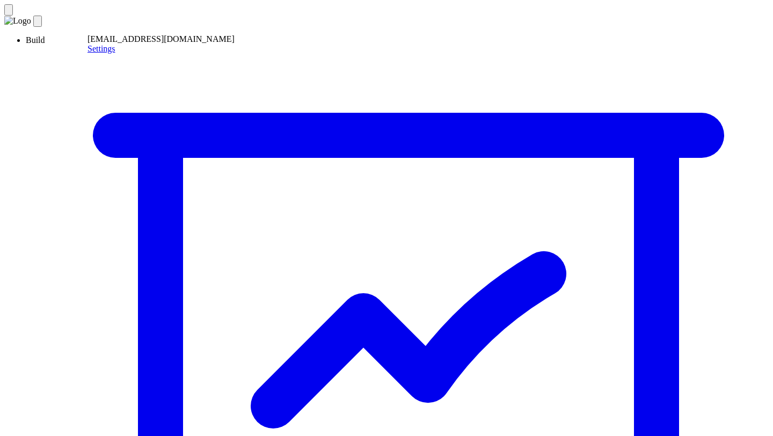
drag, startPoint x: 145, startPoint y: 199, endPoint x: 279, endPoint y: 200, distance: 134.3
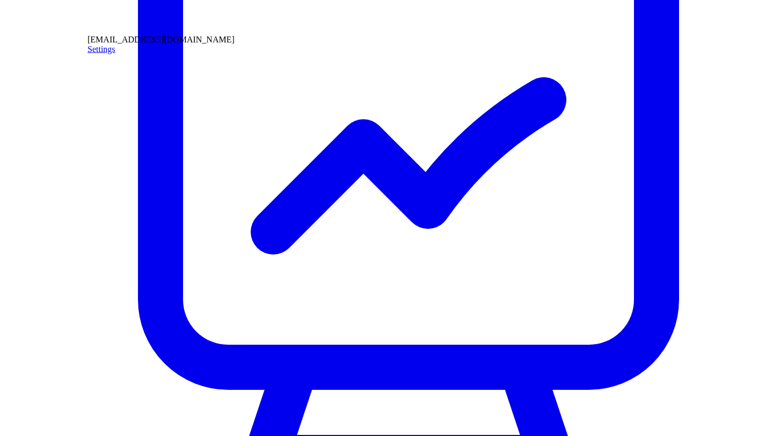
scroll to position [77, 0]
